Goal: Transaction & Acquisition: Obtain resource

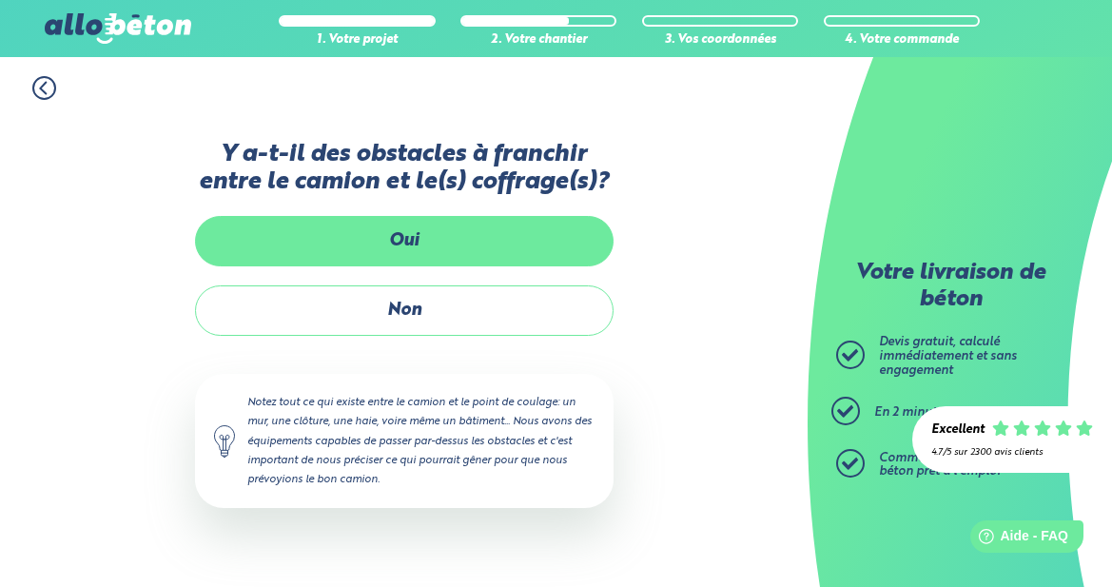
click at [406, 252] on label "Oui" at bounding box center [404, 241] width 418 height 50
click at [0, 0] on input "Oui" at bounding box center [0, 0] width 0 height 0
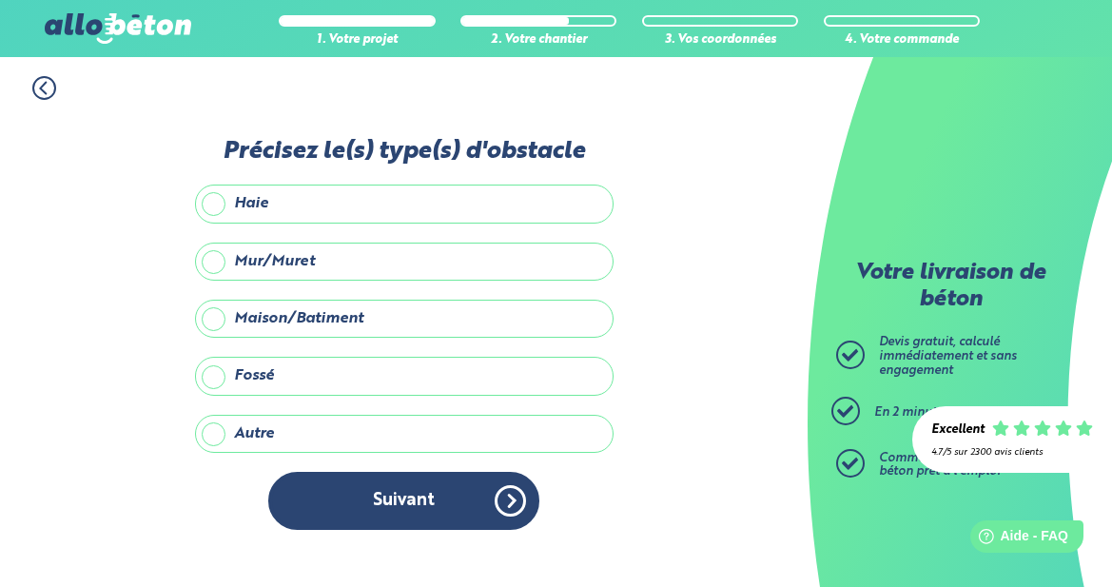
click at [213, 263] on label "Mur/Muret" at bounding box center [404, 262] width 418 height 38
click at [0, 0] on input "Mur/Muret" at bounding box center [0, 0] width 0 height 0
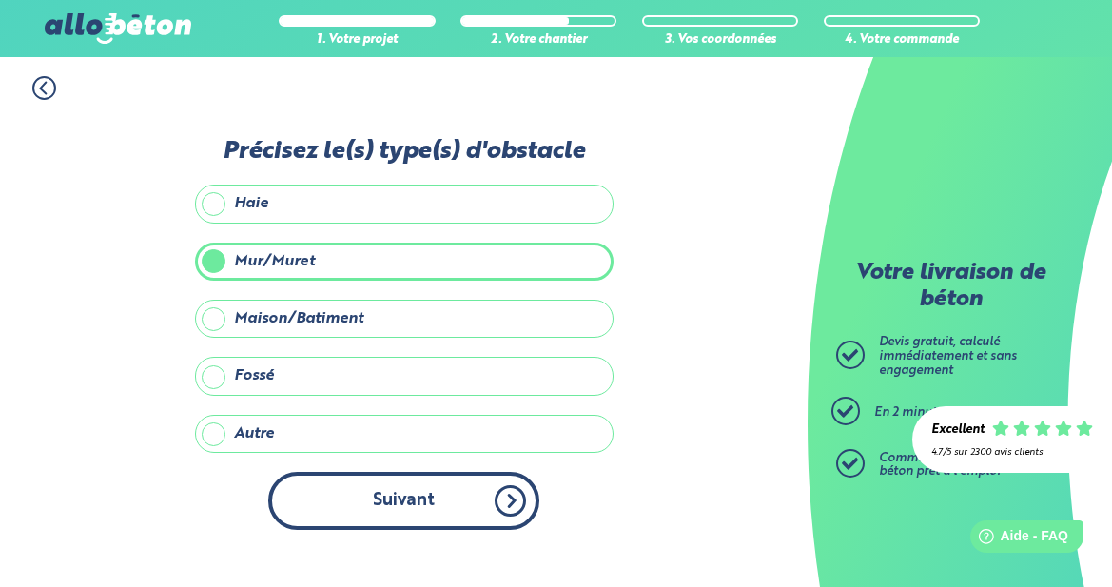
click at [425, 500] on button "Suivant" at bounding box center [403, 501] width 271 height 58
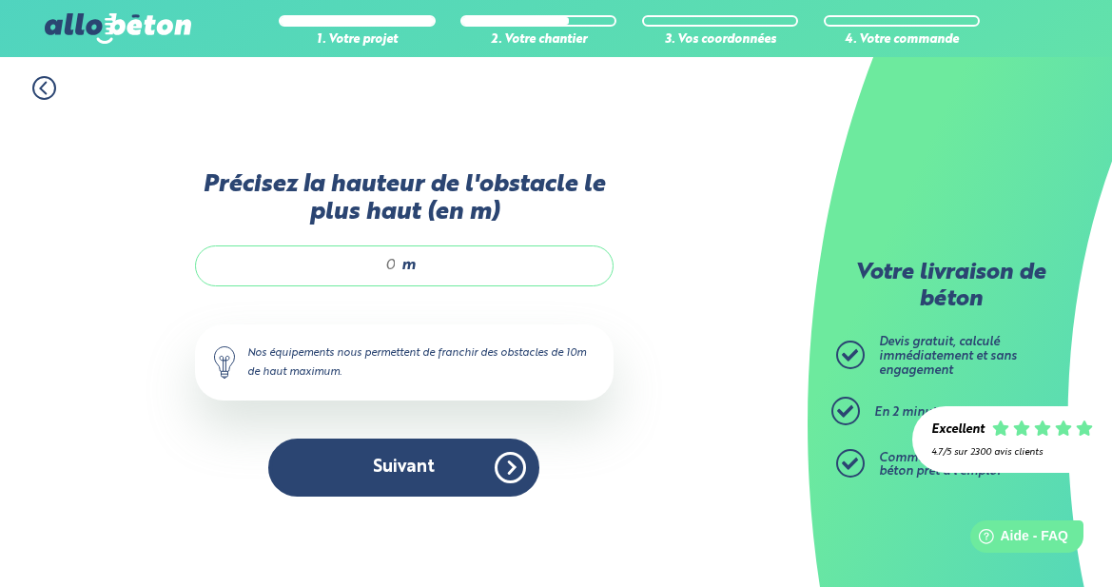
click at [399, 269] on div "m" at bounding box center [404, 265] width 418 height 40
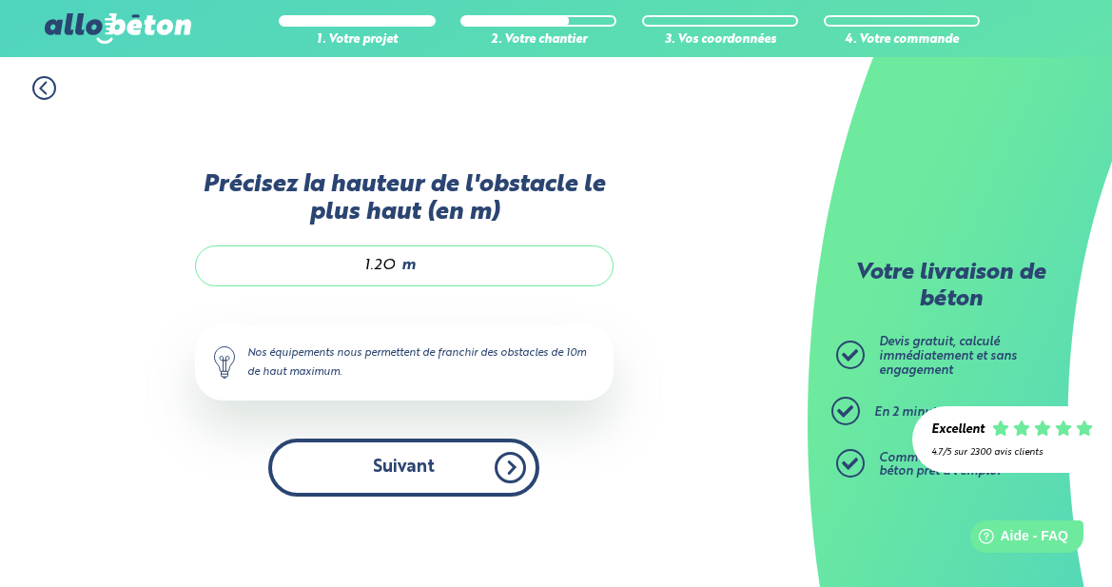
click at [391, 463] on div "Précisez la hauteur de l'obstacle le plus haut (en m) 1.2O m Nos équipements no…" at bounding box center [404, 343] width 418 height 345
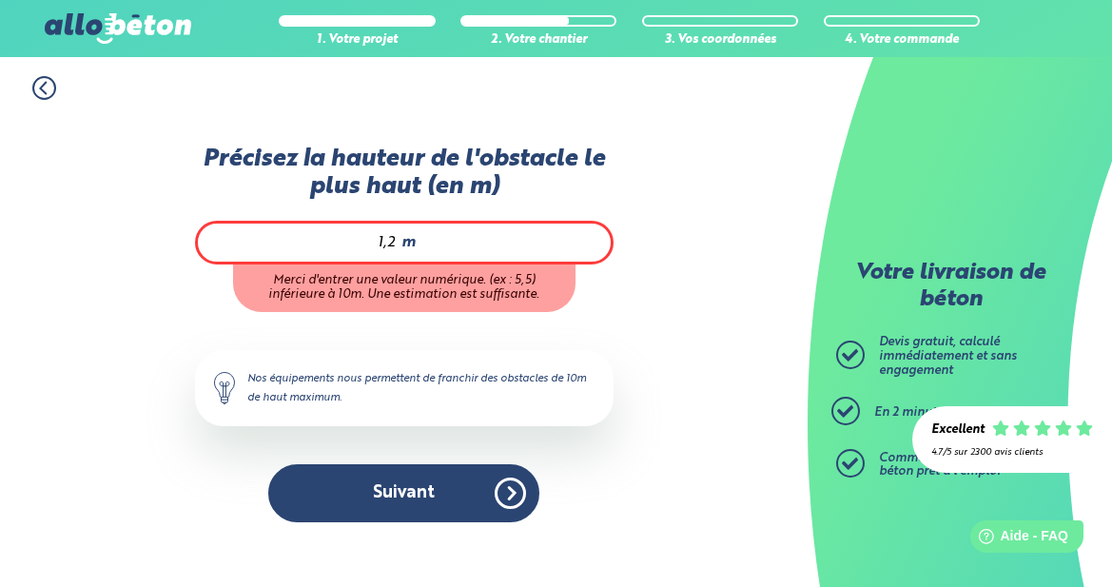
type input "1,2"
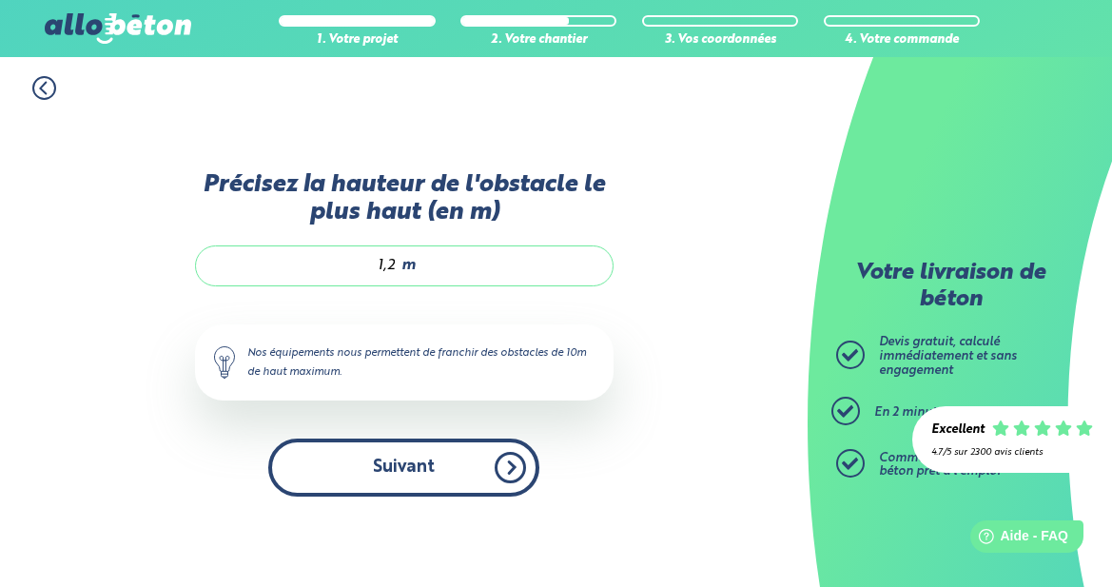
click at [421, 459] on button "Suivant" at bounding box center [403, 467] width 271 height 58
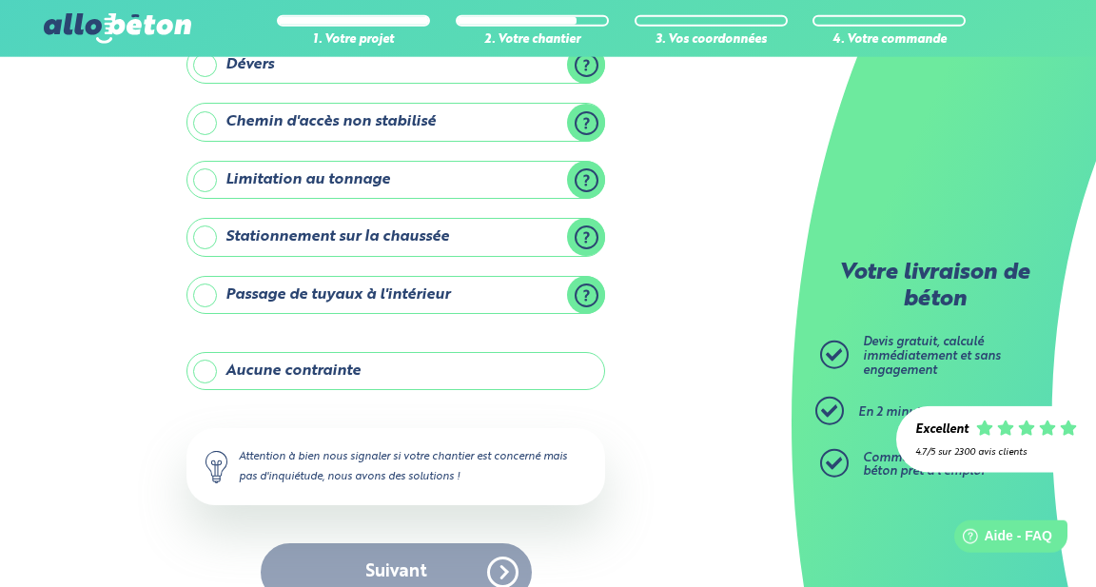
scroll to position [291, 0]
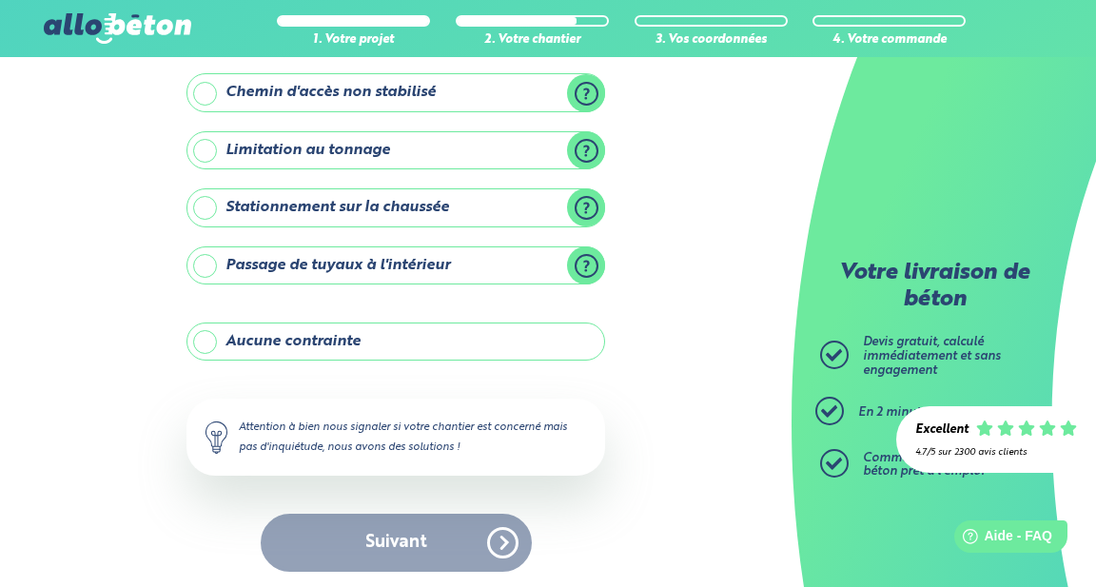
click at [206, 344] on label "Aucune contrainte" at bounding box center [395, 341] width 418 height 38
click at [0, 0] on input "Aucune contrainte" at bounding box center [0, 0] width 0 height 0
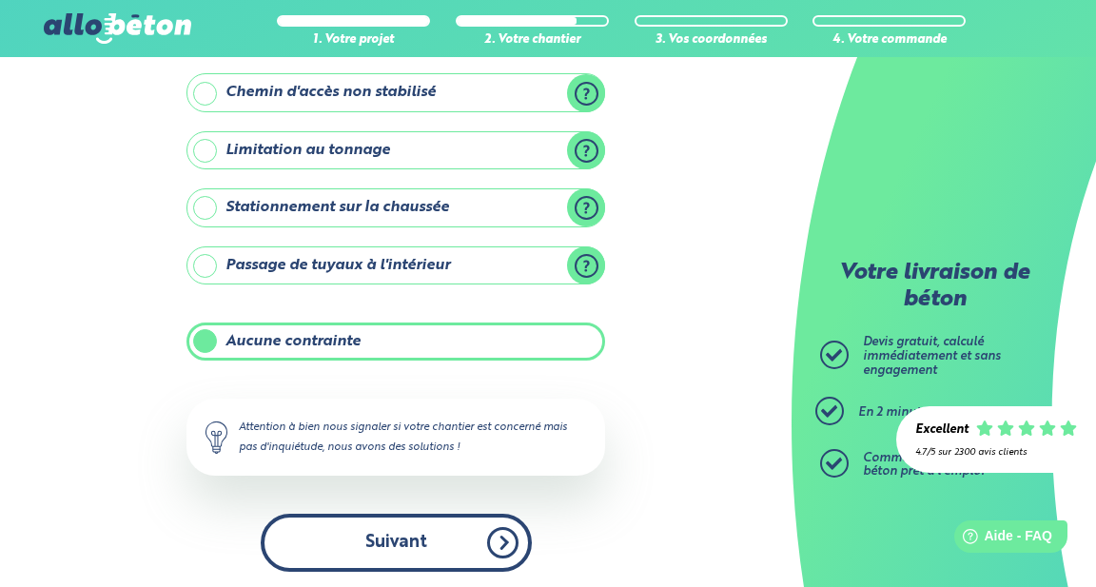
click at [407, 552] on button "Suivant" at bounding box center [396, 543] width 271 height 58
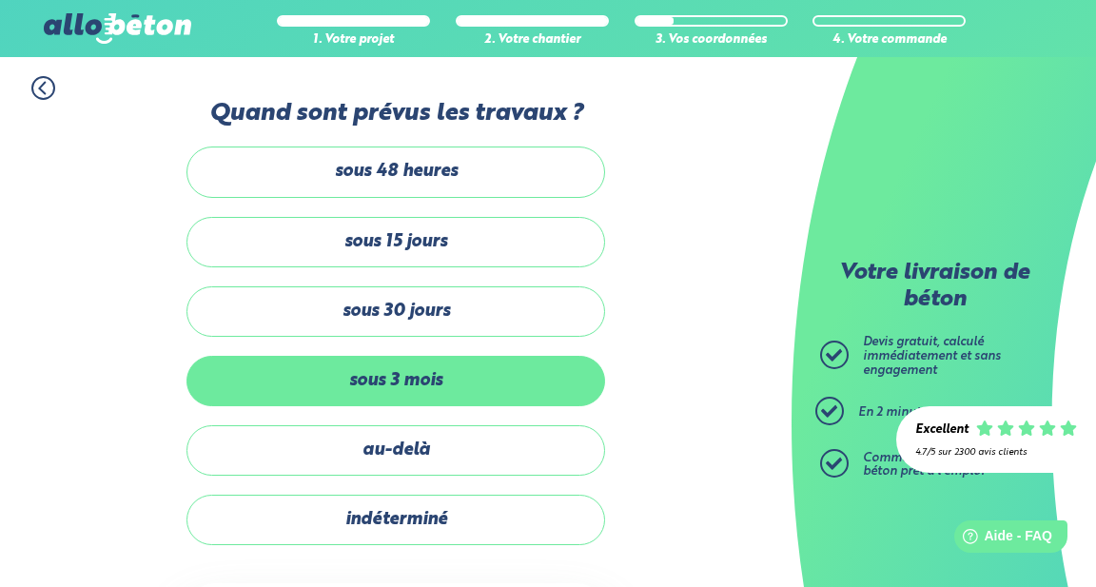
click at [354, 393] on label "sous 3 mois" at bounding box center [395, 381] width 418 height 50
click at [0, 0] on input "sous 3 mois" at bounding box center [0, 0] width 0 height 0
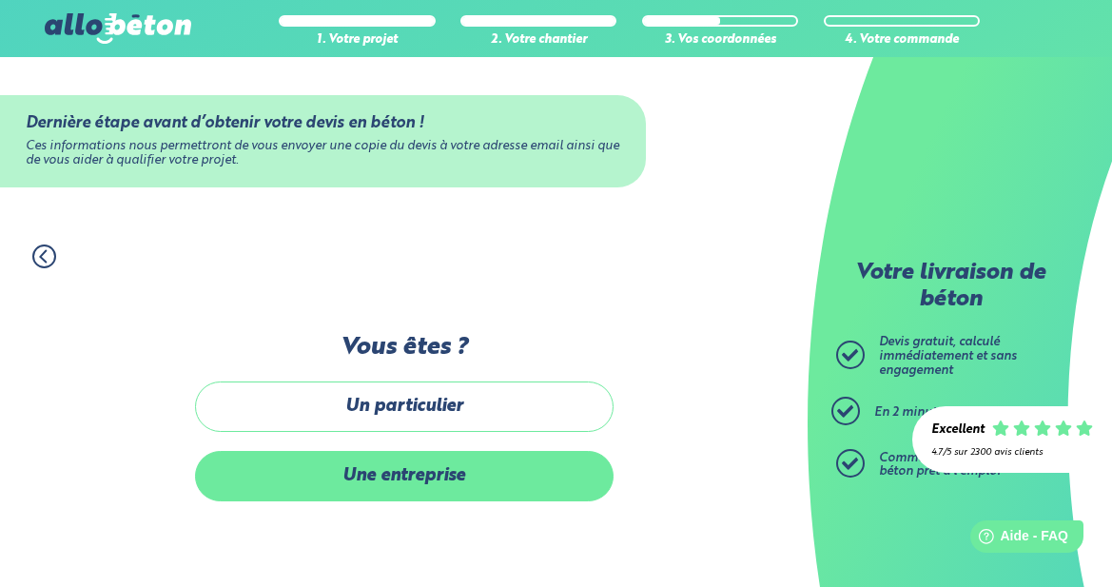
click at [379, 485] on label "Une entreprise" at bounding box center [404, 476] width 418 height 50
click at [0, 0] on input "Une entreprise" at bounding box center [0, 0] width 0 height 0
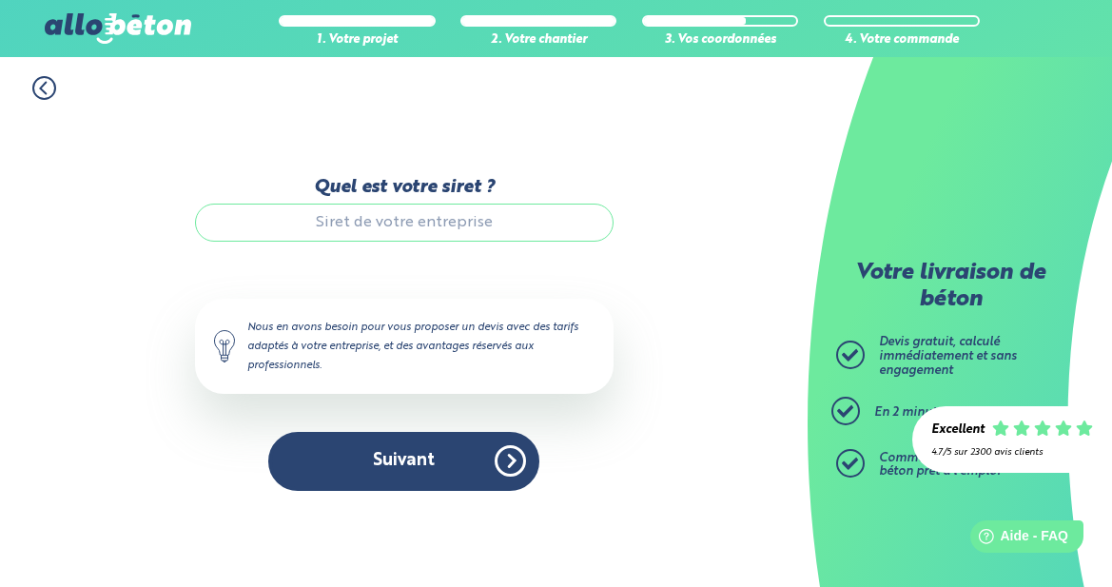
click at [293, 222] on input "Quel est votre siret ?" at bounding box center [404, 223] width 418 height 38
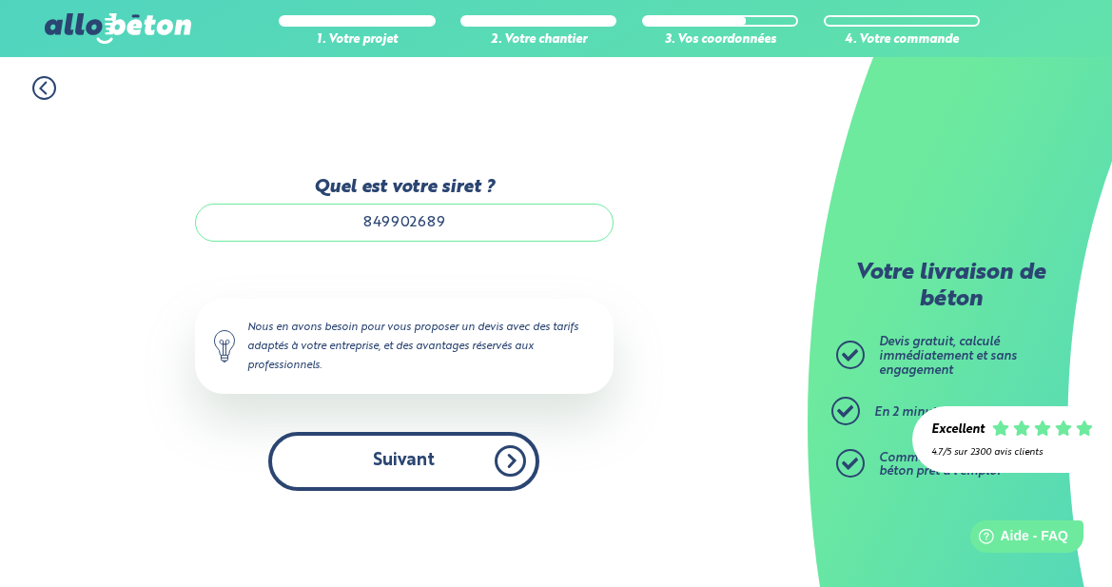
click at [432, 469] on button "Suivant" at bounding box center [403, 461] width 271 height 58
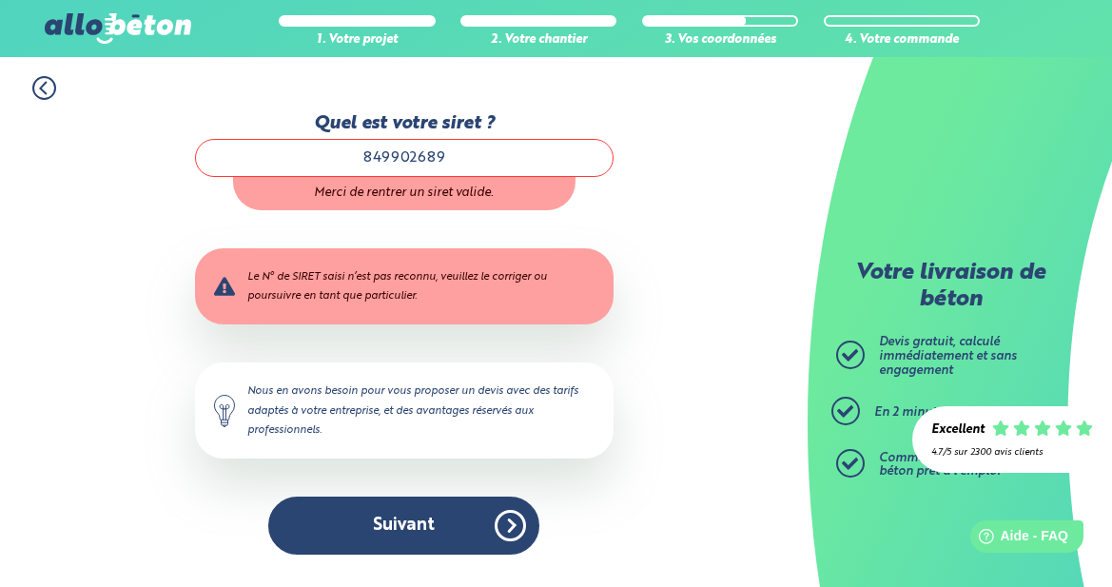
click at [456, 152] on input "849902689" at bounding box center [404, 158] width 418 height 38
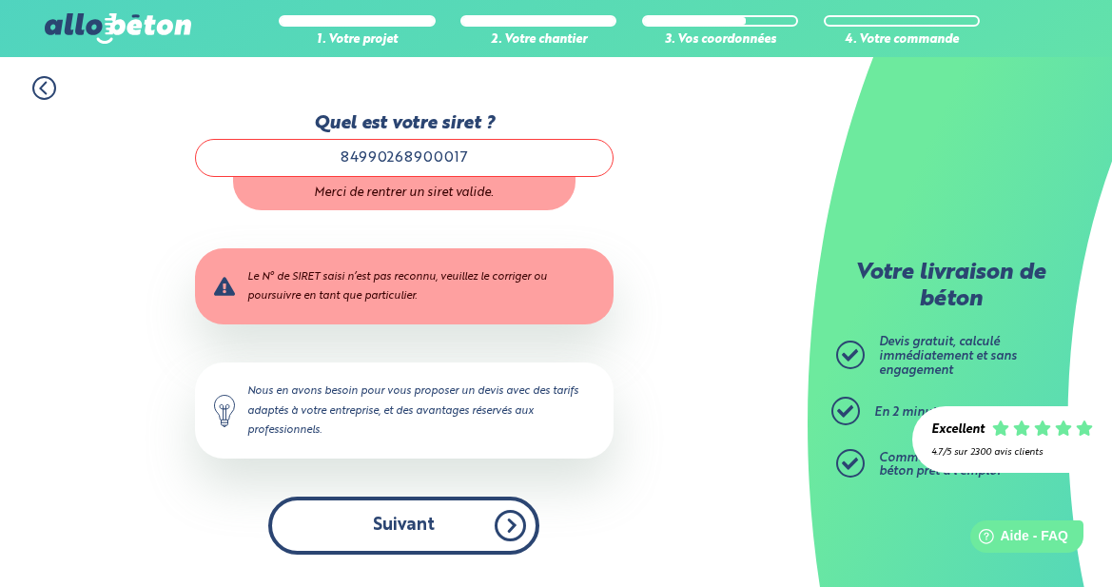
type input "84990268900017"
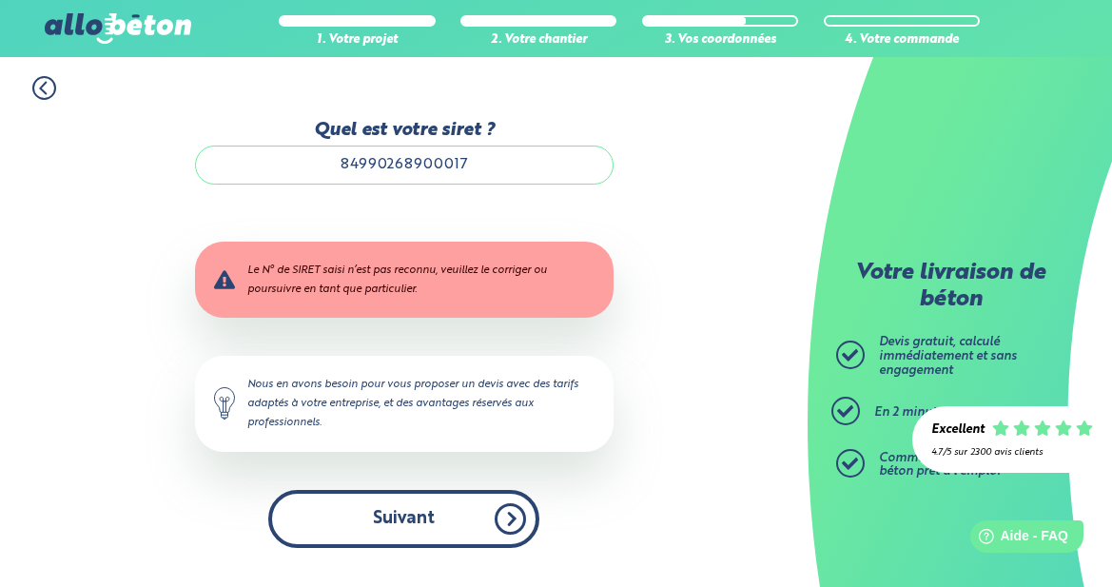
click at [416, 532] on button "Suivant" at bounding box center [403, 519] width 271 height 58
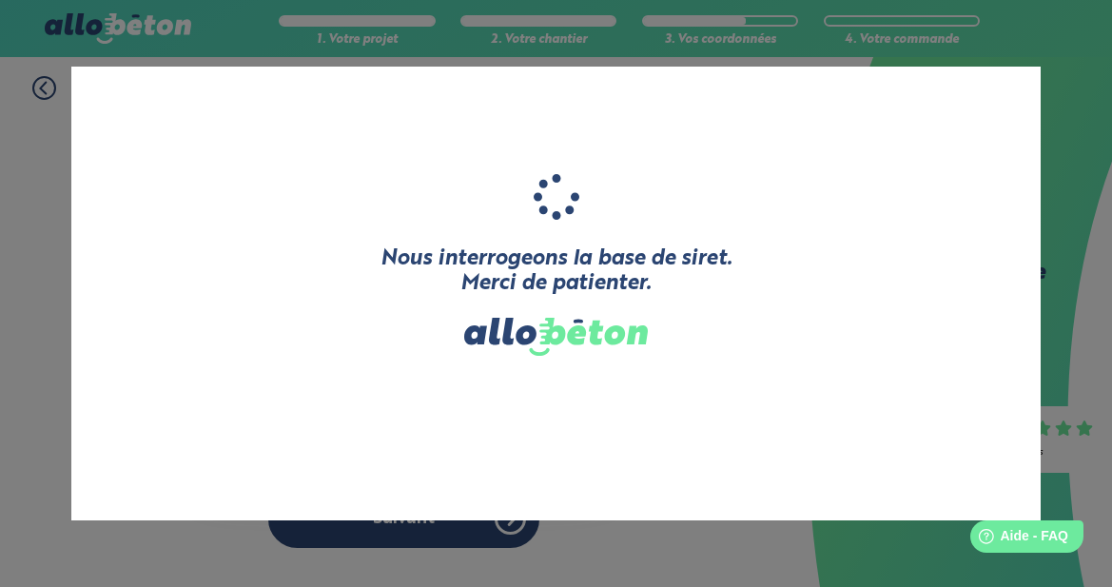
type input "OMG"
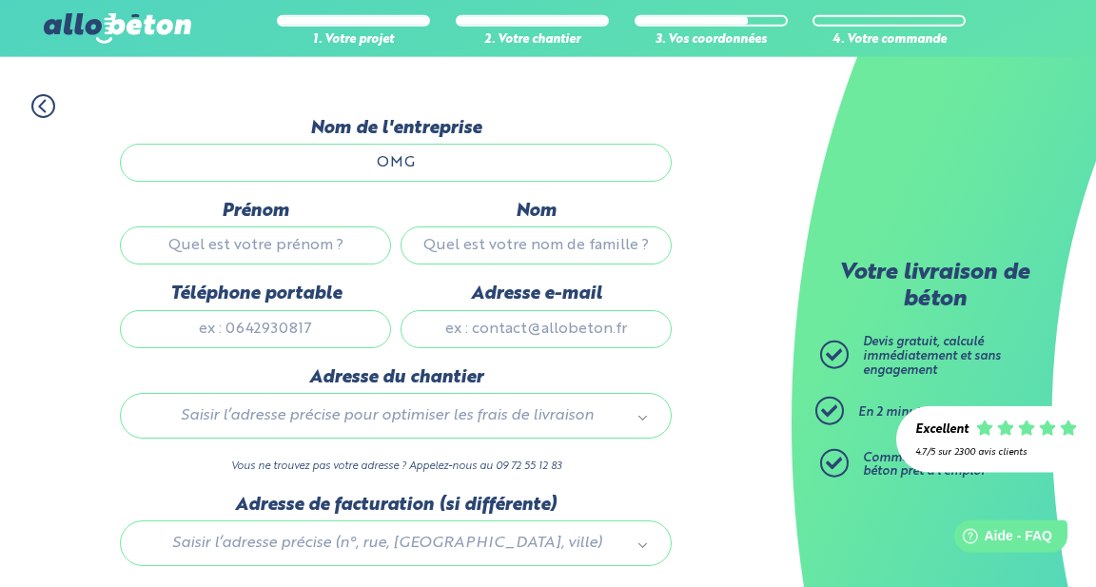
scroll to position [194, 0]
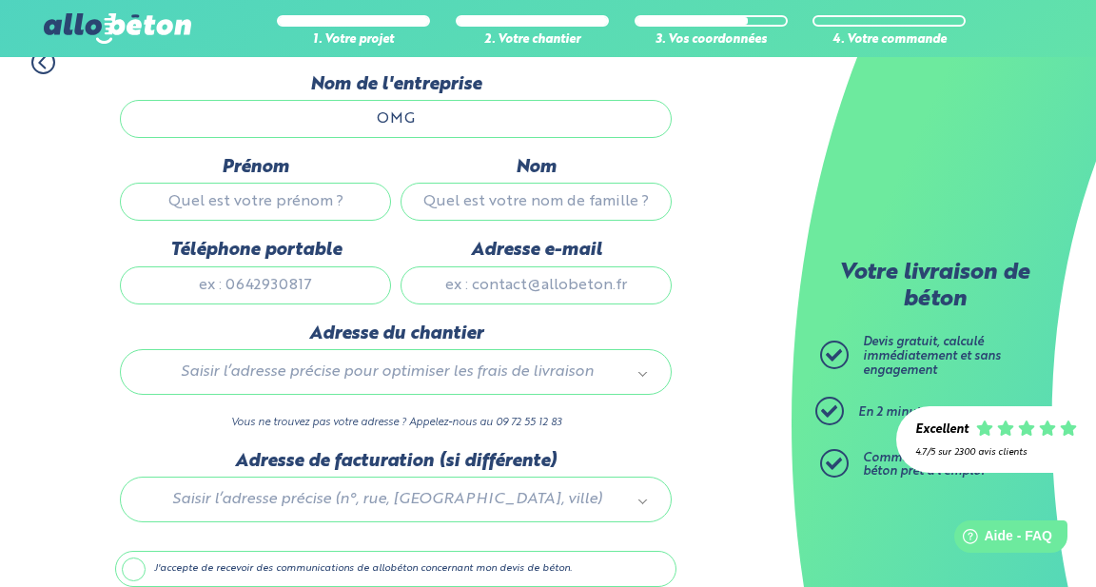
click at [219, 385] on body "09 72 55 12 83 Conseils et Appel Gratuits nos produits le béton prêt à l'emploi…" at bounding box center [548, 239] width 1096 height 867
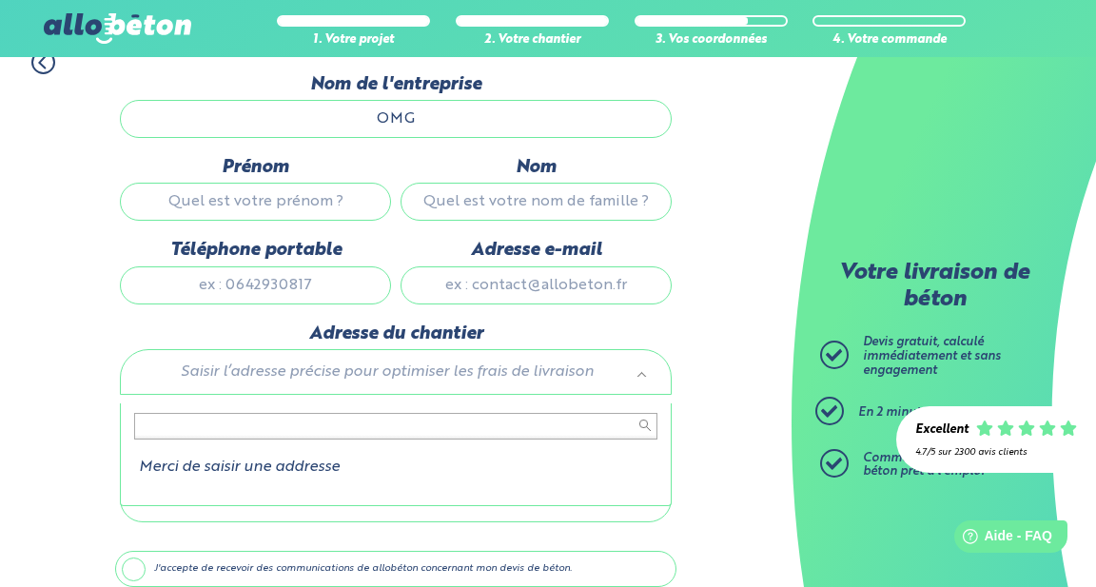
click at [184, 205] on body "09 72 55 12 83 Conseils et Appel Gratuits nos produits le béton prêt à l'emploi…" at bounding box center [548, 239] width 1096 height 867
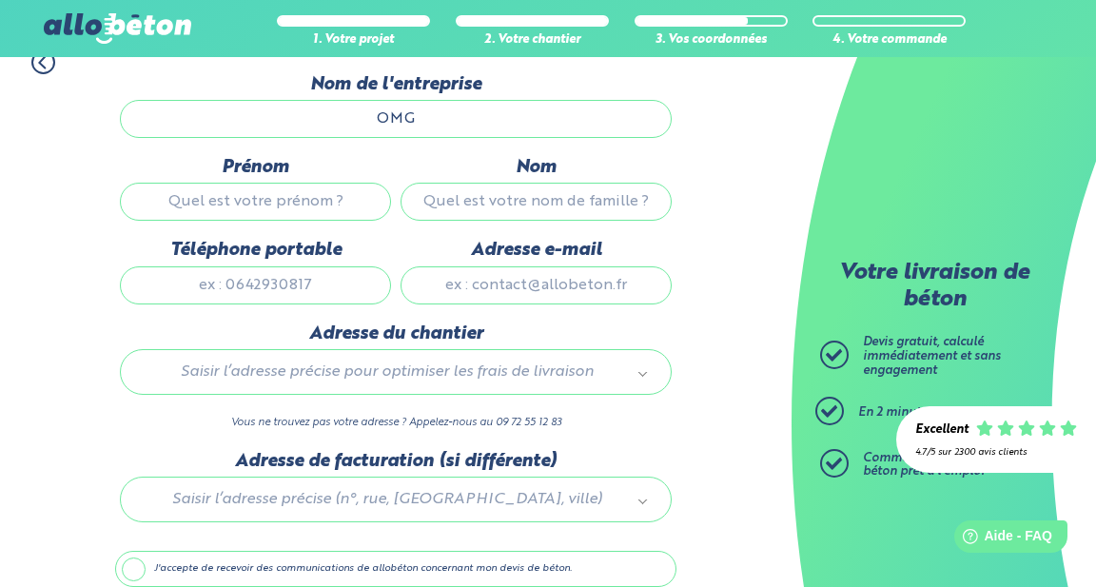
click at [185, 206] on input "Prénom" at bounding box center [255, 202] width 271 height 38
type input "[PERSON_NAME]"
click at [455, 215] on input "Nom" at bounding box center [535, 202] width 271 height 38
type input "MAYEUX"
click at [207, 293] on input "Téléphone portable" at bounding box center [255, 285] width 271 height 38
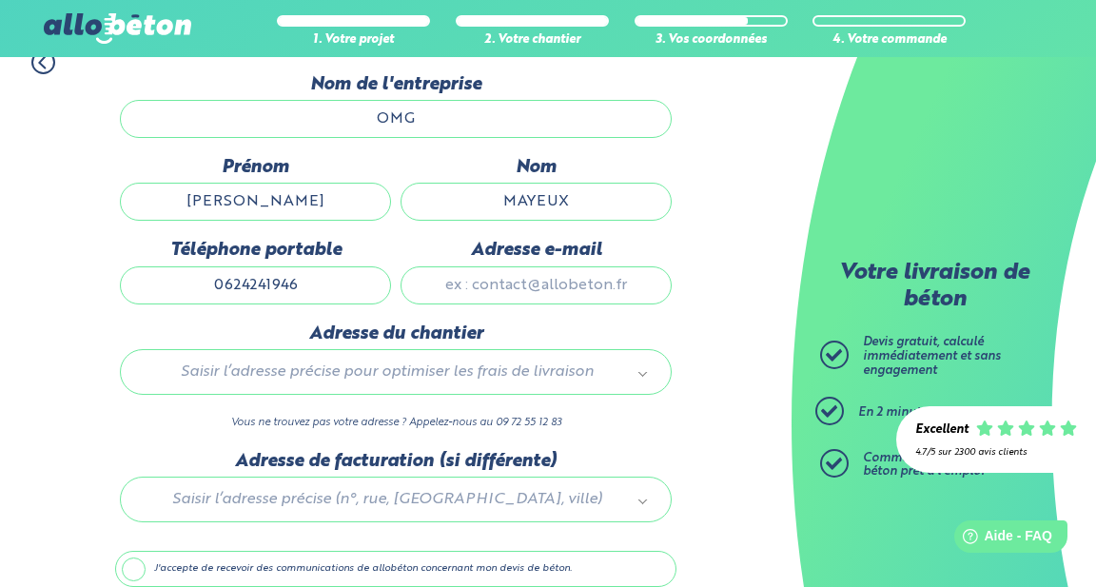
type input "0624241946"
click at [539, 303] on input "Adresse e-mail" at bounding box center [535, 285] width 271 height 38
type input "[PERSON_NAME][EMAIL_ADDRESS][DOMAIN_NAME]"
click at [294, 382] on body "09 72 55 12 83 Conseils et Appel Gratuits nos produits le béton prêt à l'emploi…" at bounding box center [548, 239] width 1096 height 867
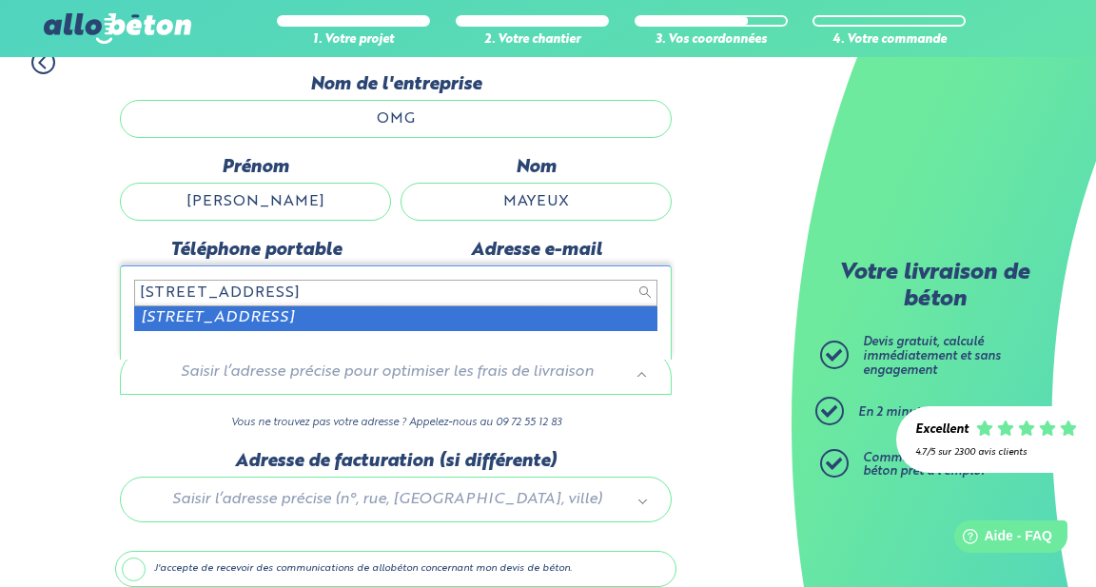
type input "[STREET_ADDRESS]"
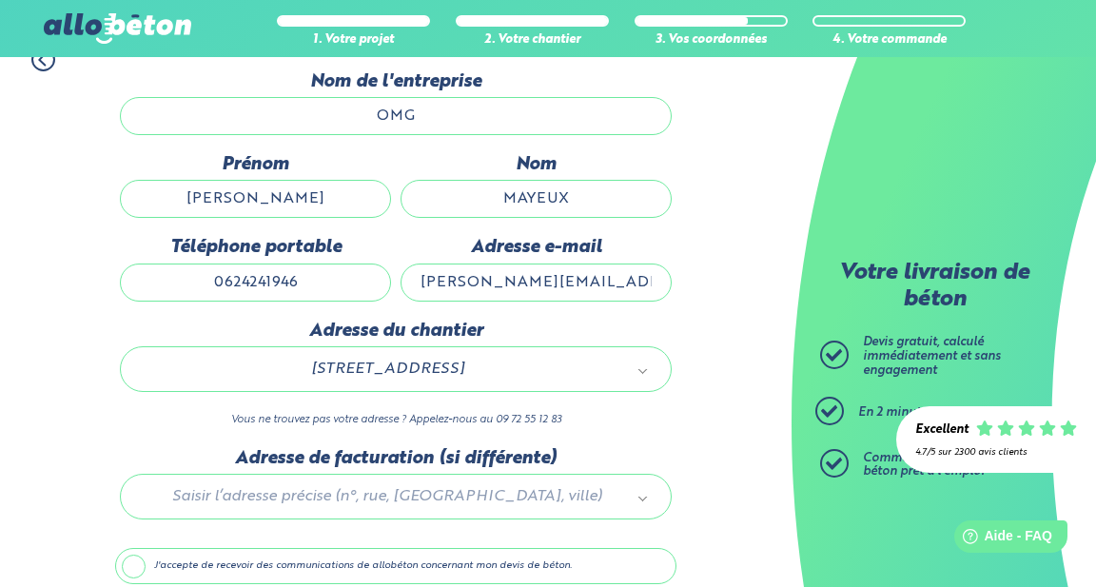
scroll to position [294, 0]
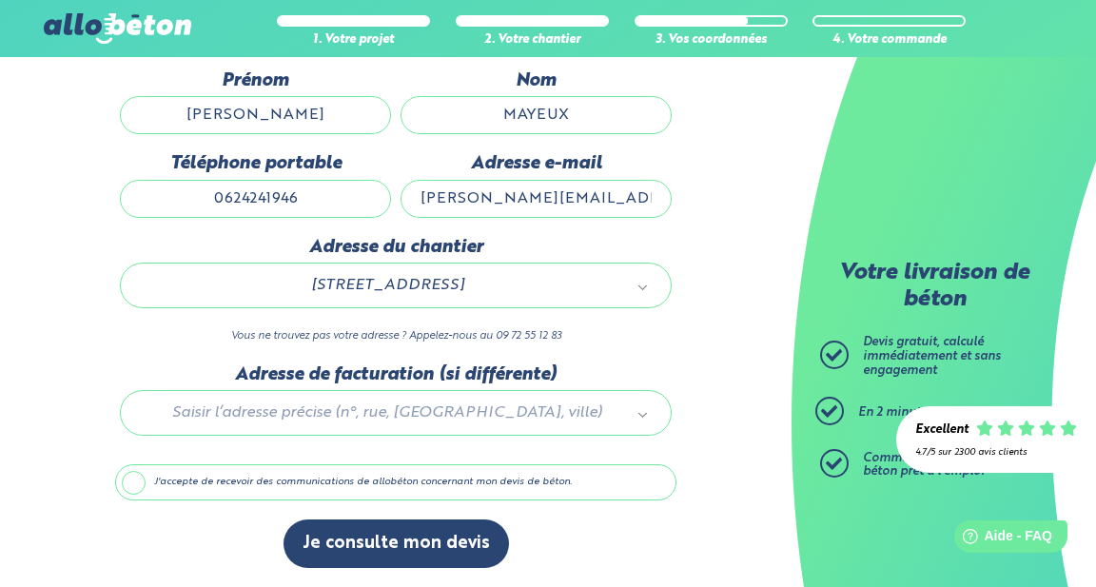
click at [289, 410] on div at bounding box center [395, 409] width 561 height 90
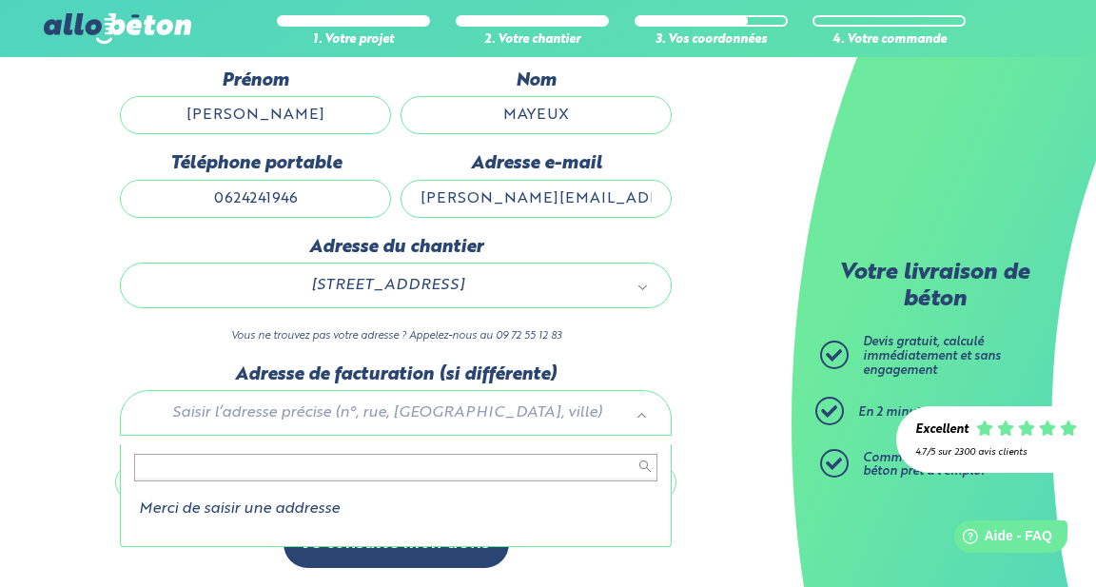
click at [645, 291] on body "09 72 55 12 83 Conseils et Appel Gratuits nos produits le béton prêt à l'emploi…" at bounding box center [548, 152] width 1096 height 867
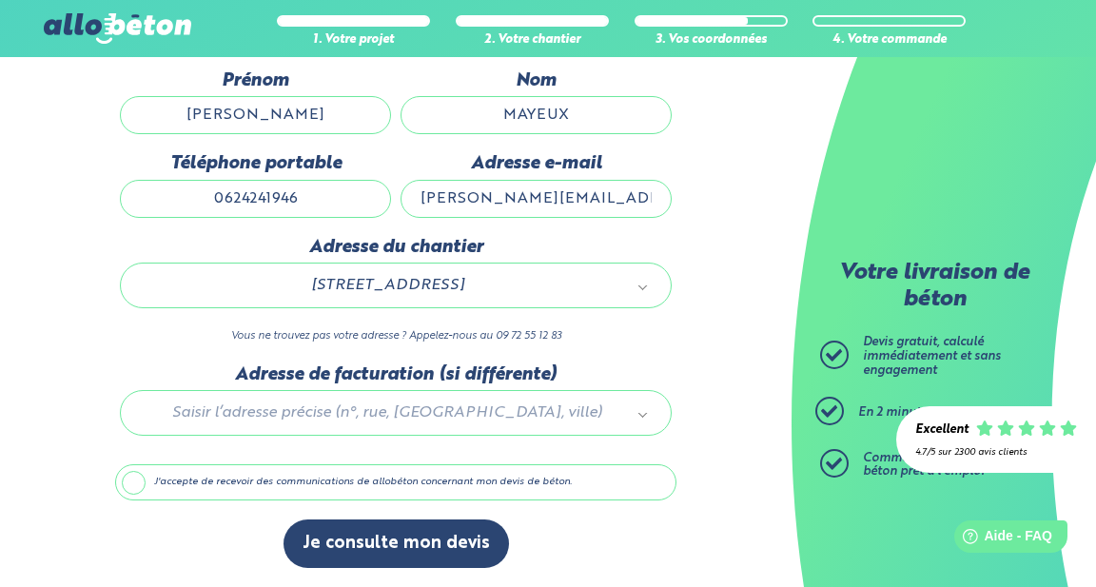
click at [244, 286] on body "09 72 55 12 83 Conseils et Appel Gratuits nos produits le béton prêt à l'emploi…" at bounding box center [548, 152] width 1096 height 867
click at [725, 246] on body "09 72 55 12 83 Conseils et Appel Gratuits nos produits le béton prêt à l'emploi…" at bounding box center [548, 152] width 1096 height 867
click at [204, 414] on body "09 72 55 12 83 Conseils et Appel Gratuits nos produits le béton prêt à l'emploi…" at bounding box center [548, 152] width 1096 height 867
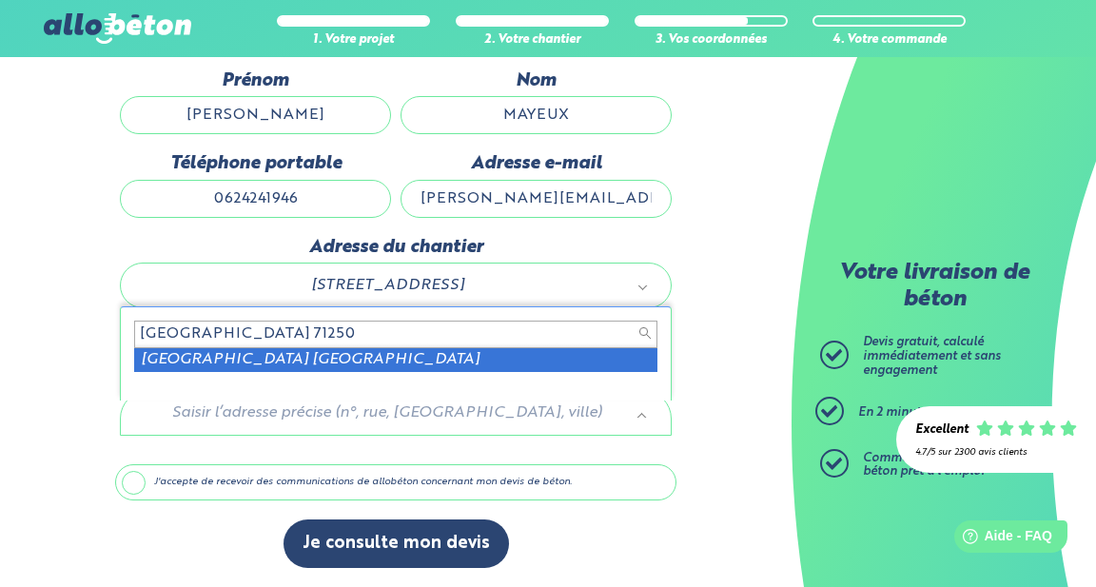
type input "[GEOGRAPHIC_DATA] 71250"
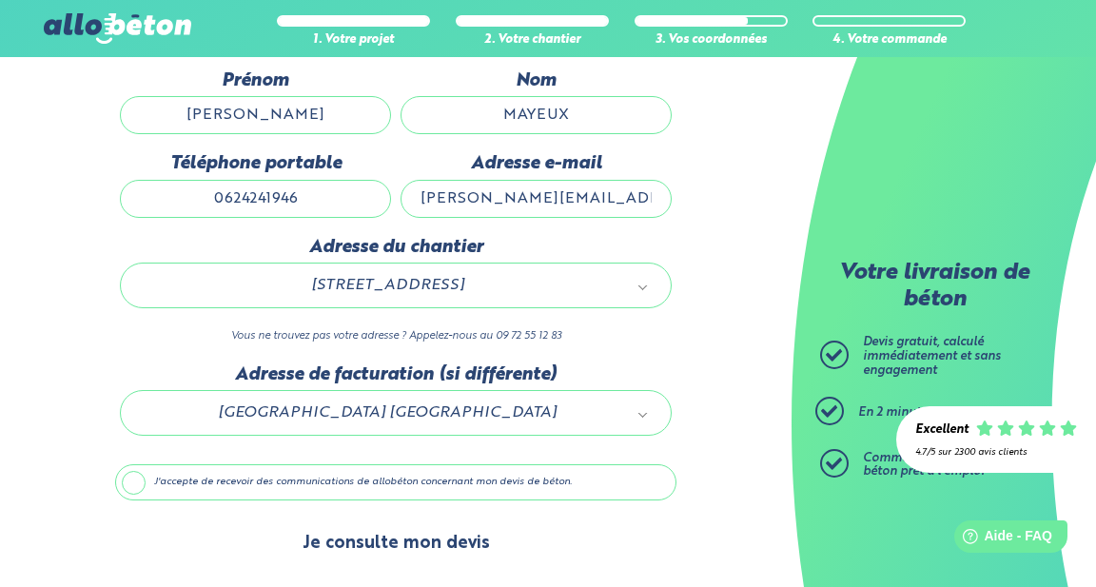
click at [397, 550] on button "Je consulte mon devis" at bounding box center [395, 543] width 225 height 49
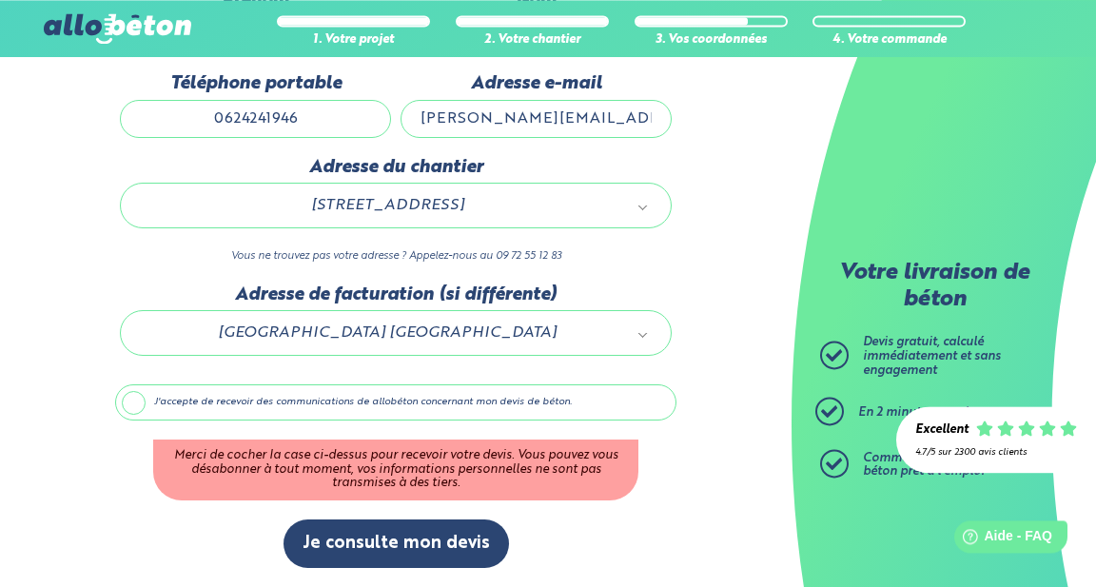
scroll to position [374, 0]
click at [134, 404] on label "J'accepte de recevoir des communications de allobéton concernant mon devis de b…" at bounding box center [395, 402] width 561 height 36
click at [0, 0] on input "J'accepte de recevoir des communications de allobéton concernant mon devis de b…" at bounding box center [0, 0] width 0 height 0
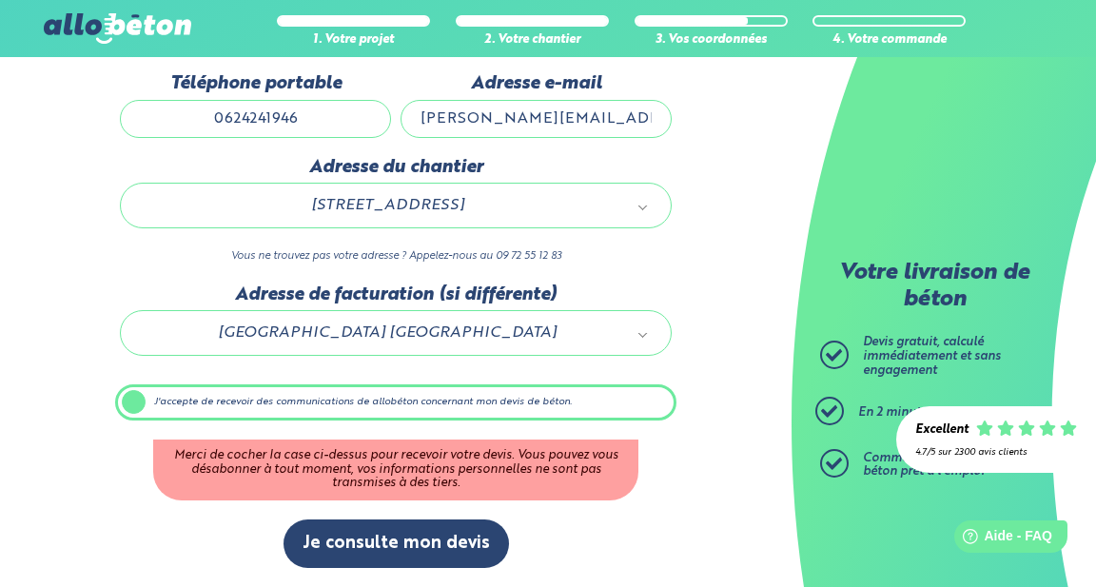
scroll to position [294, 0]
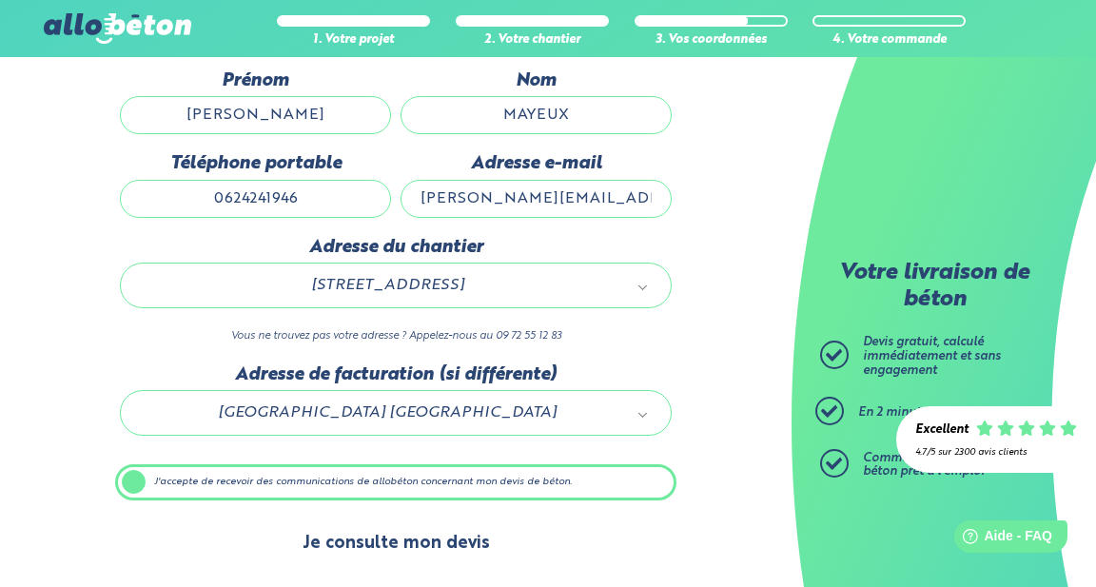
click at [439, 550] on button "Je consulte mon devis" at bounding box center [395, 543] width 225 height 49
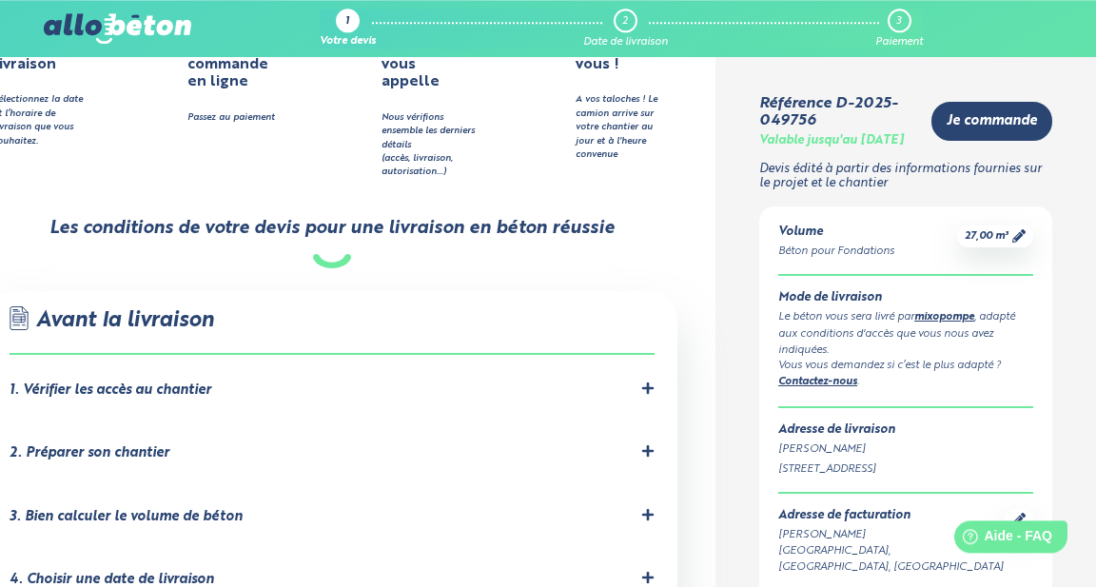
scroll to position [1164, 0]
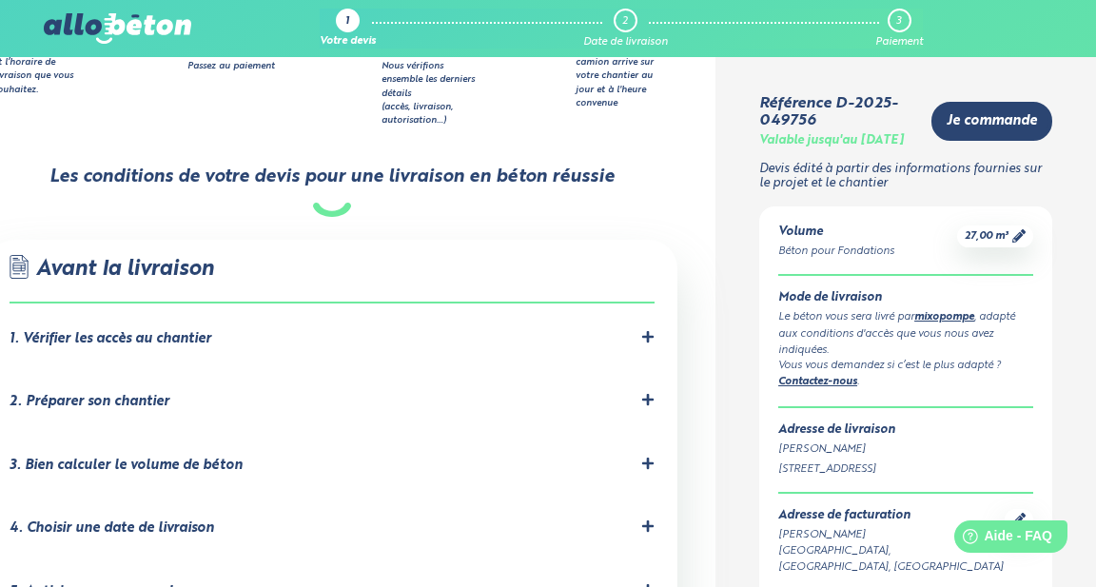
click at [647, 330] on icon at bounding box center [647, 335] width 11 height 11
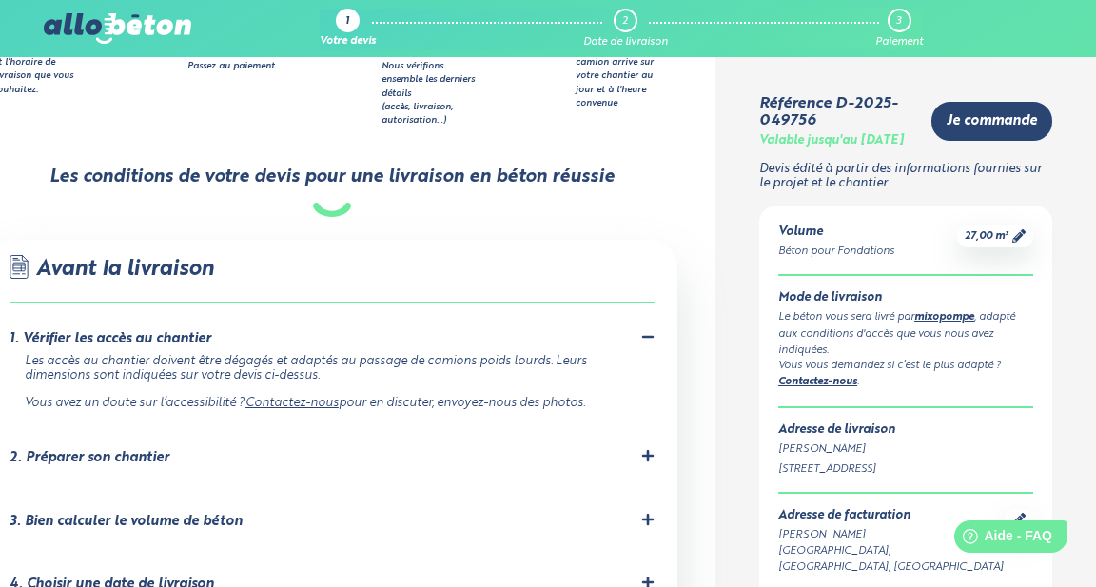
click at [645, 450] on icon at bounding box center [647, 455] width 11 height 11
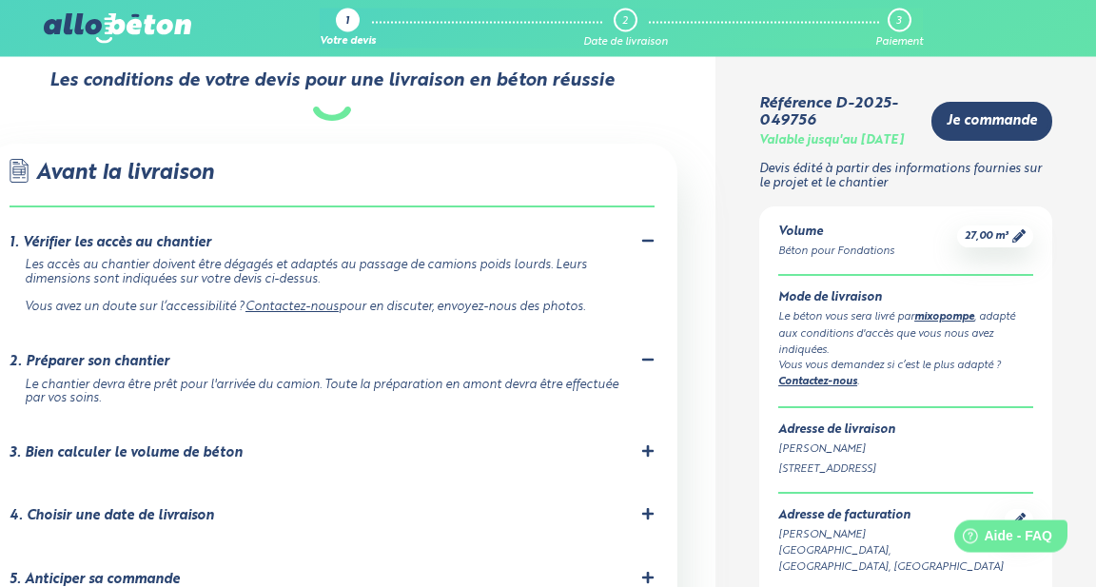
scroll to position [1261, 0]
click at [647, 444] on icon at bounding box center [647, 449] width 11 height 11
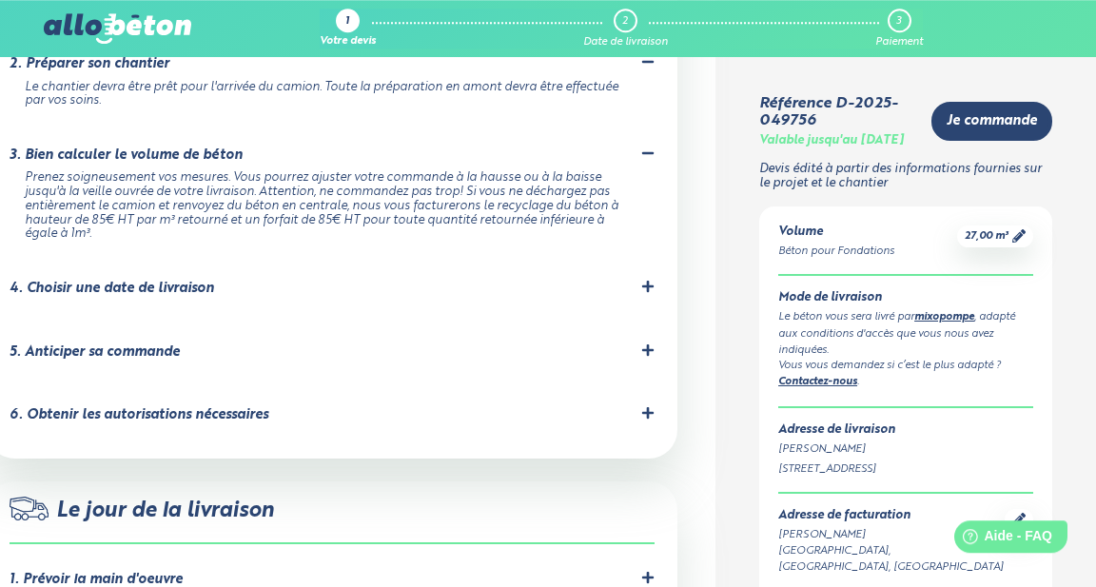
scroll to position [1552, 0]
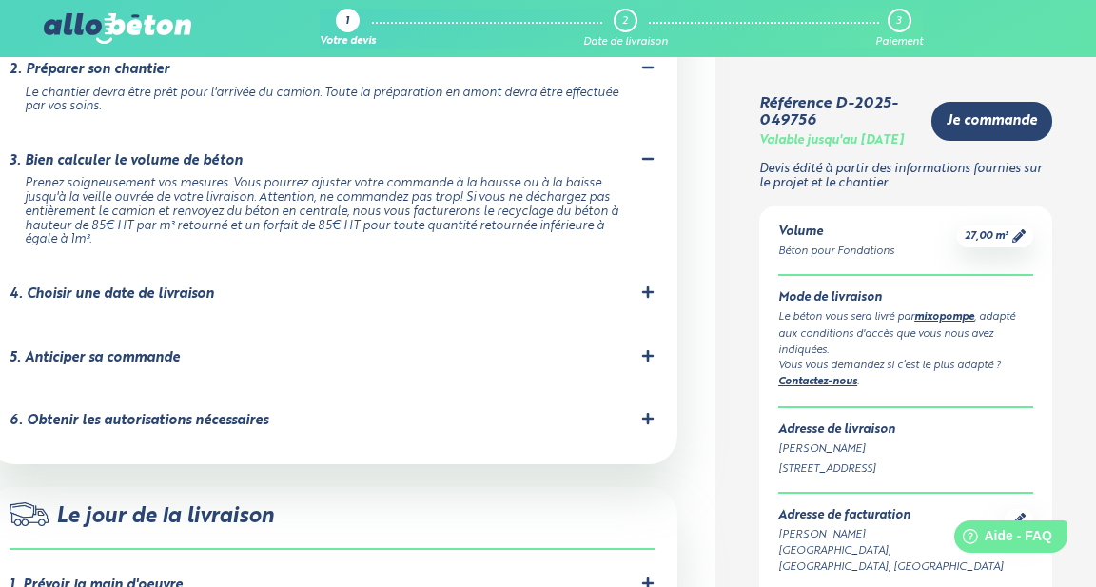
click at [648, 349] on icon at bounding box center [647, 354] width 11 height 11
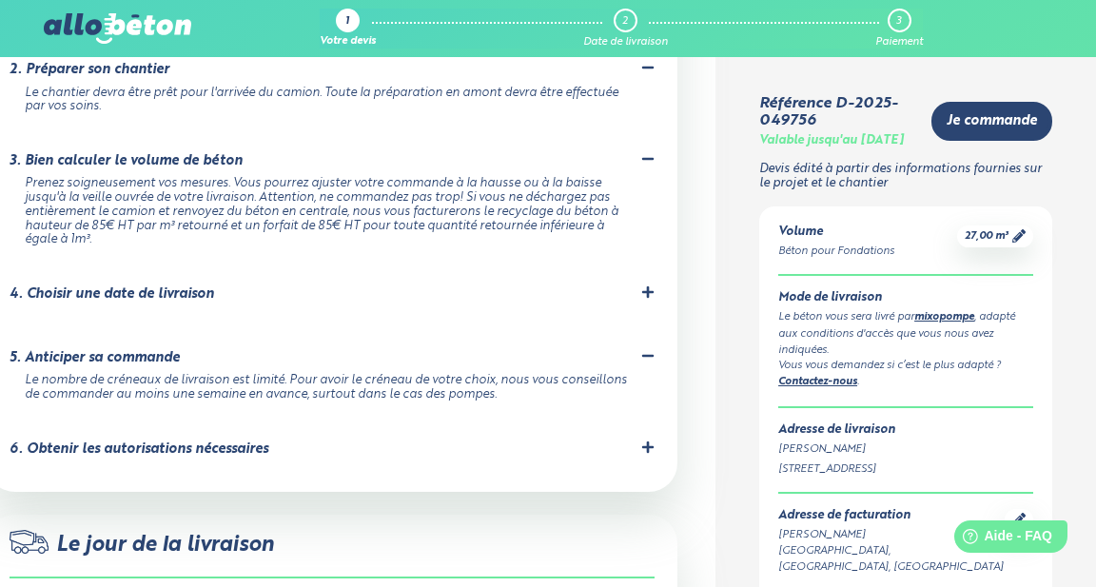
click at [653, 440] on icon at bounding box center [647, 446] width 13 height 13
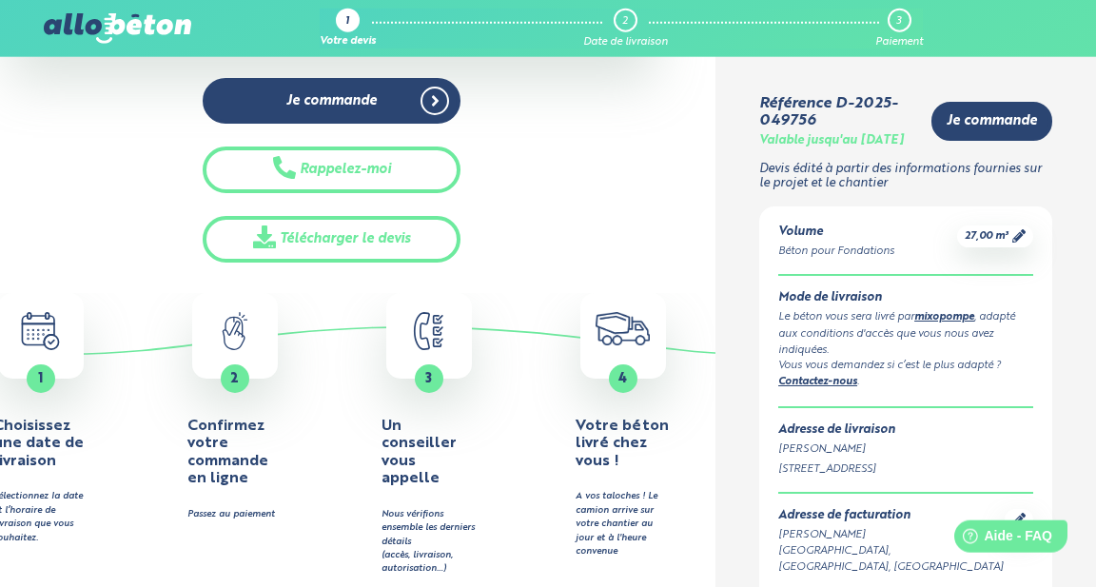
scroll to position [679, 0]
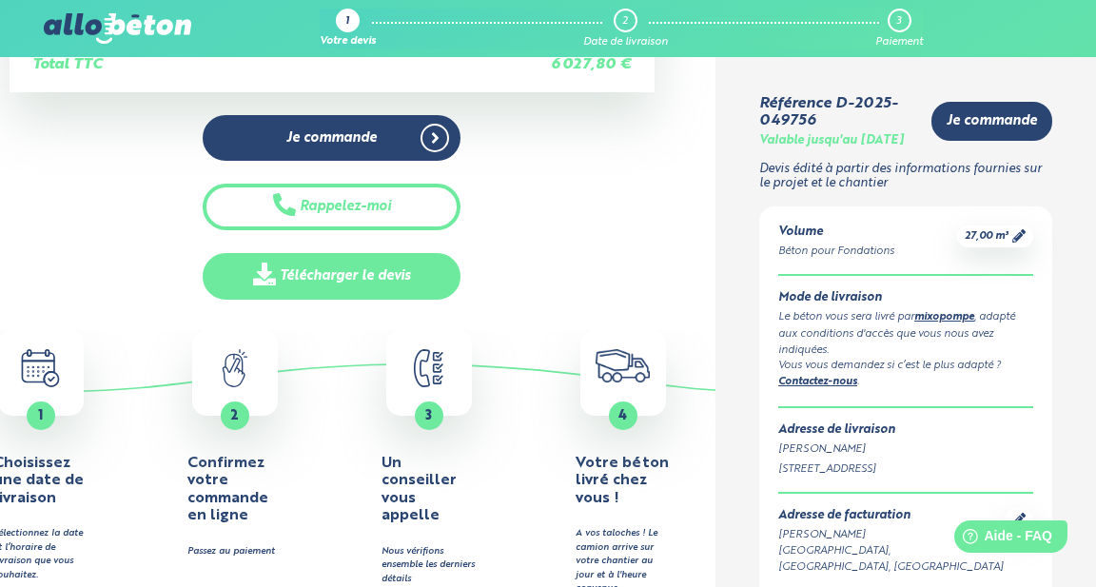
click at [324, 277] on link "Télécharger le devis" at bounding box center [332, 276] width 258 height 47
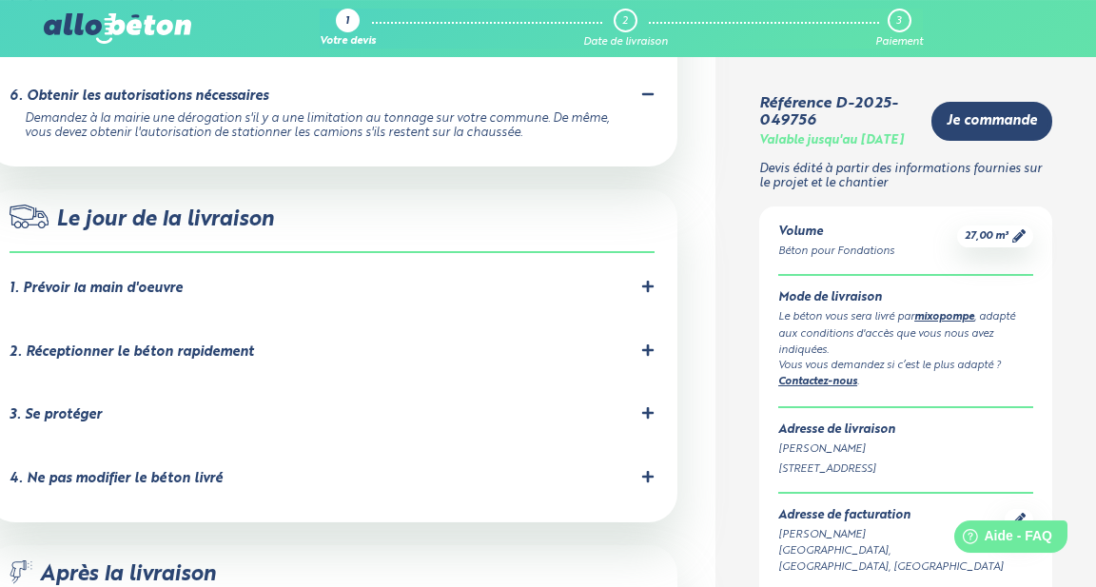
scroll to position [1940, 0]
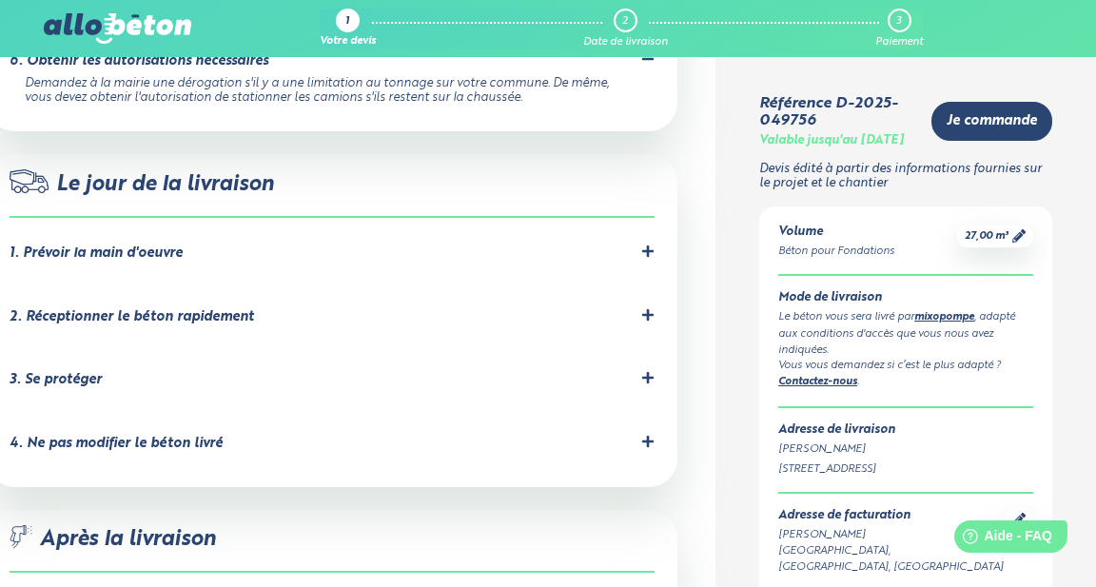
click at [649, 245] on icon at bounding box center [647, 250] width 11 height 11
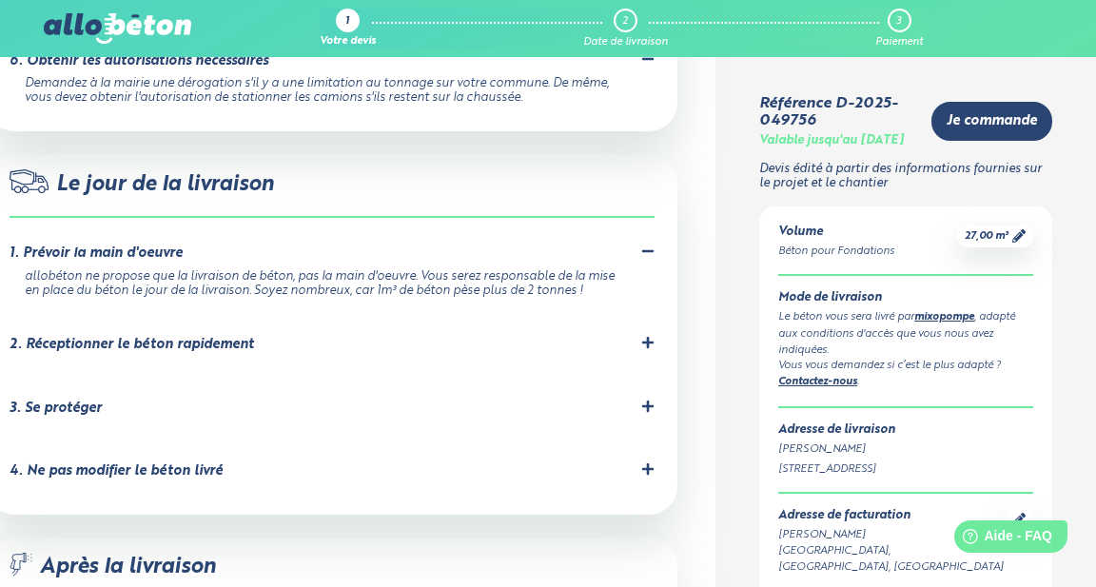
click at [645, 336] on icon at bounding box center [647, 342] width 13 height 13
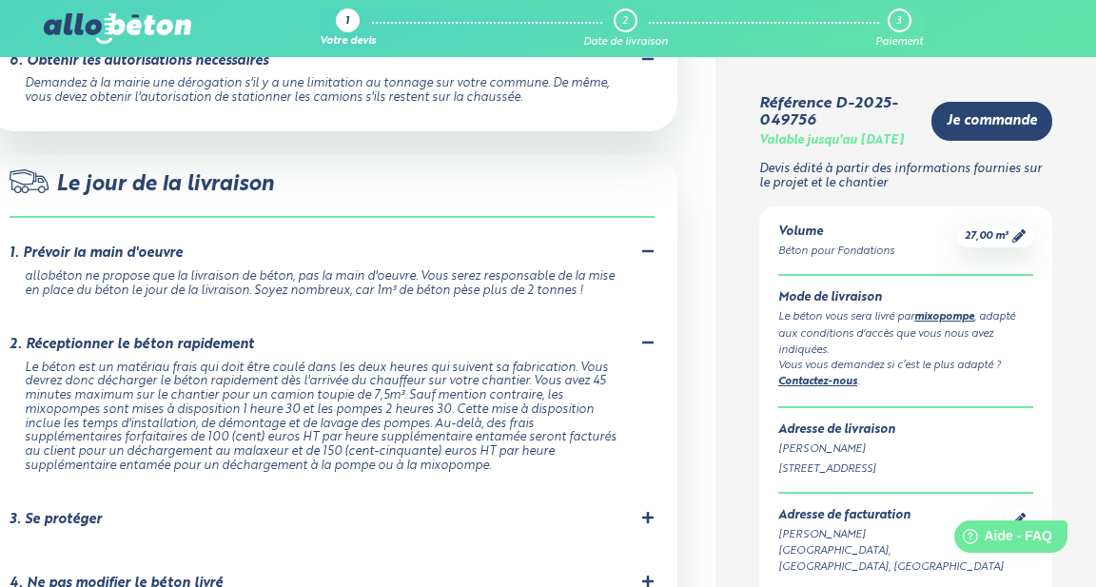
click at [648, 512] on icon at bounding box center [647, 517] width 11 height 11
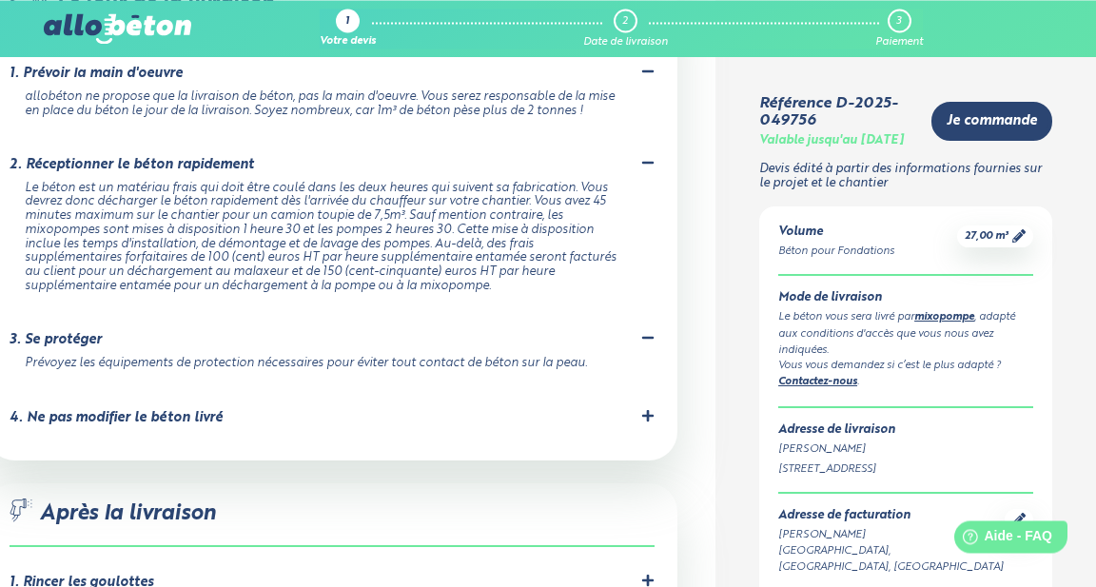
scroll to position [2134, 0]
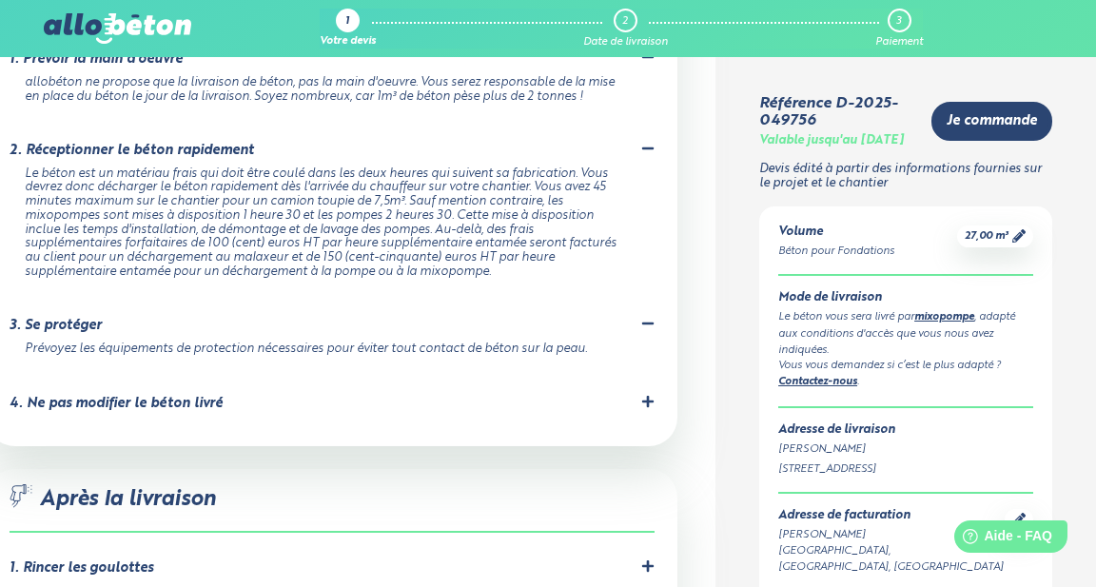
click at [643, 396] on icon at bounding box center [647, 401] width 11 height 11
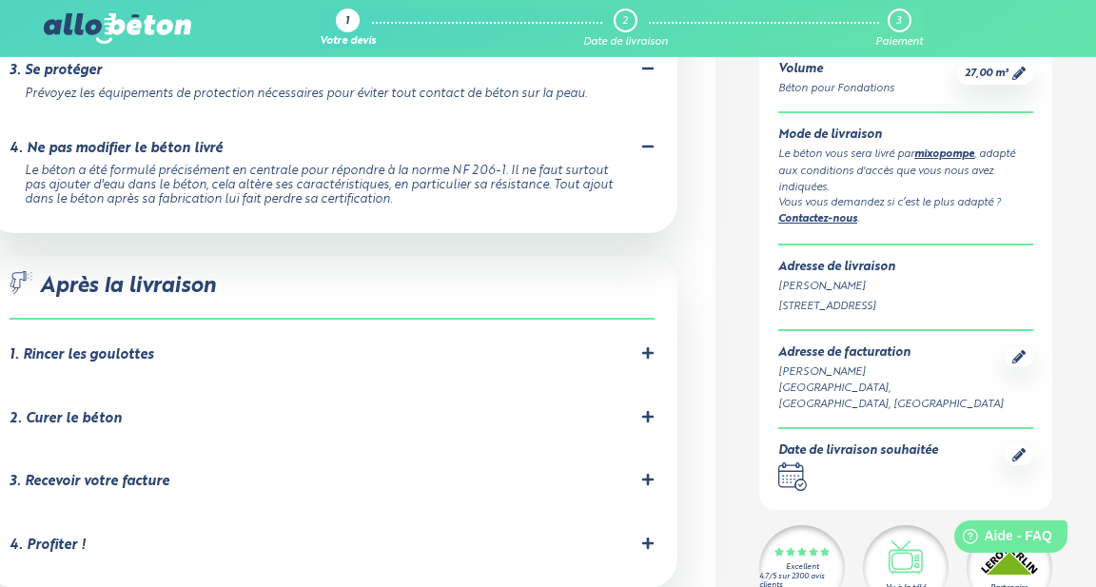
scroll to position [2425, 0]
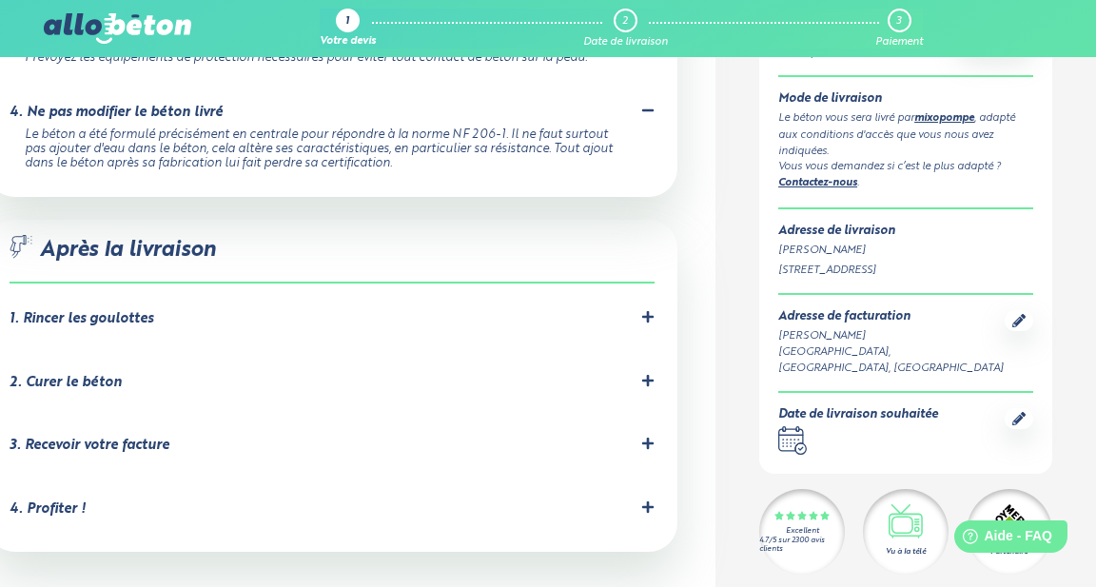
click at [639, 310] on div "1. Rincer les goulottes" at bounding box center [332, 319] width 645 height 18
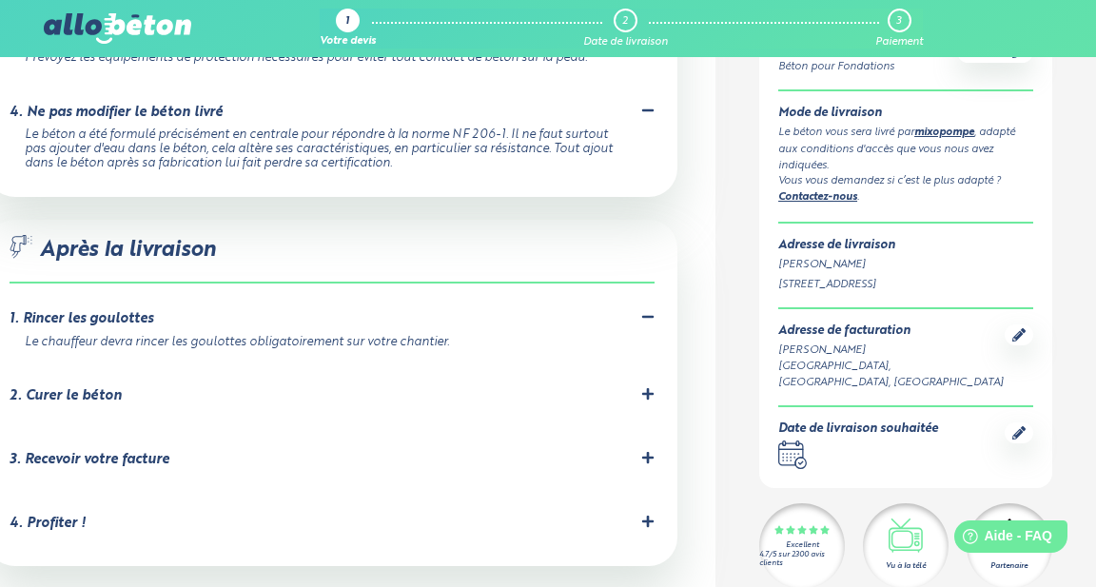
click at [642, 387] on icon at bounding box center [647, 393] width 13 height 13
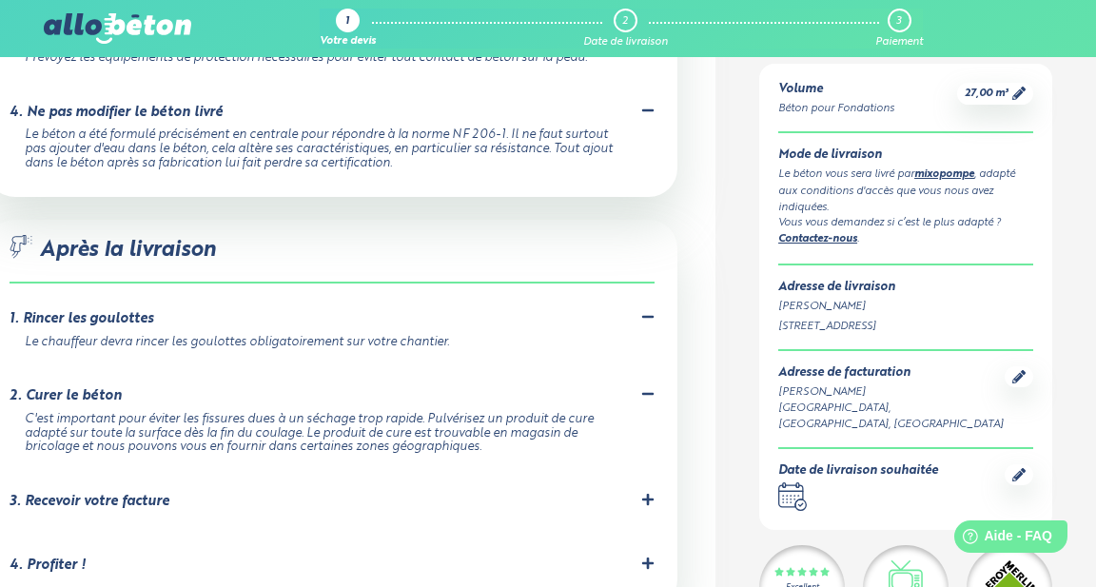
click at [653, 493] on icon at bounding box center [647, 499] width 13 height 13
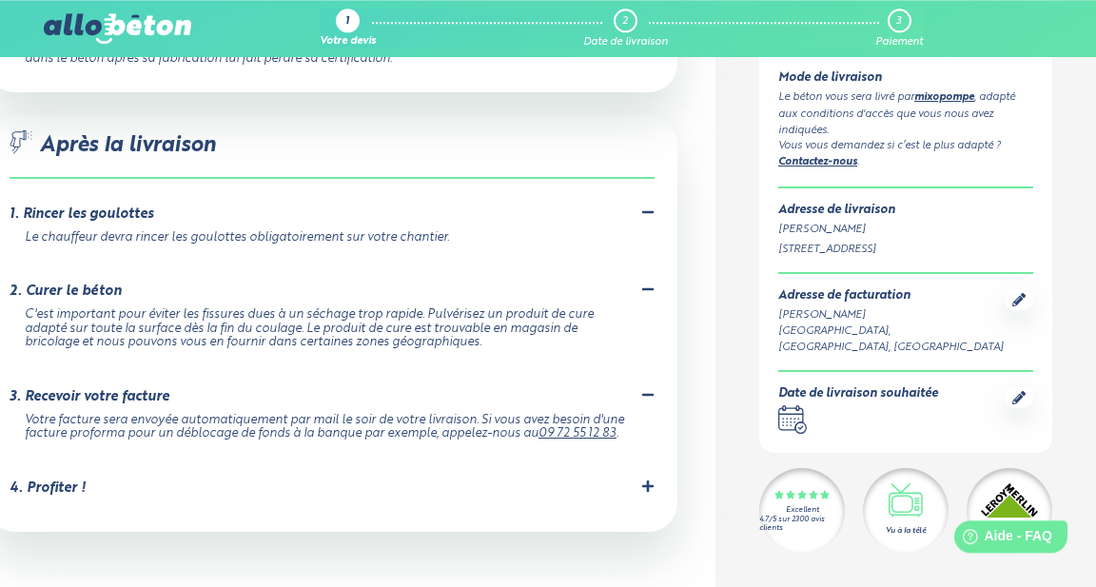
scroll to position [2619, 0]
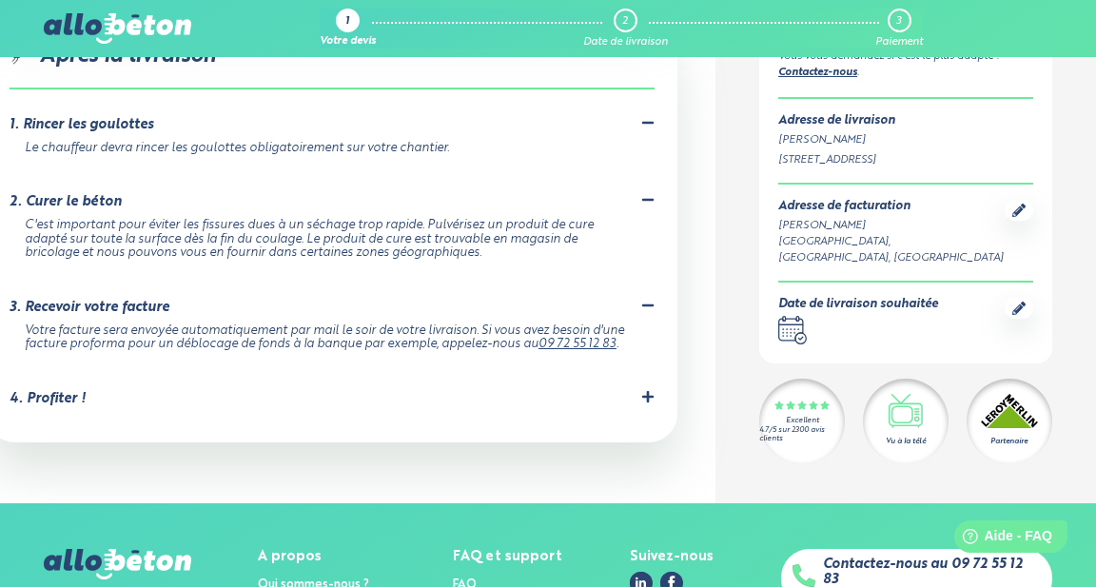
click at [648, 391] on icon at bounding box center [647, 396] width 11 height 11
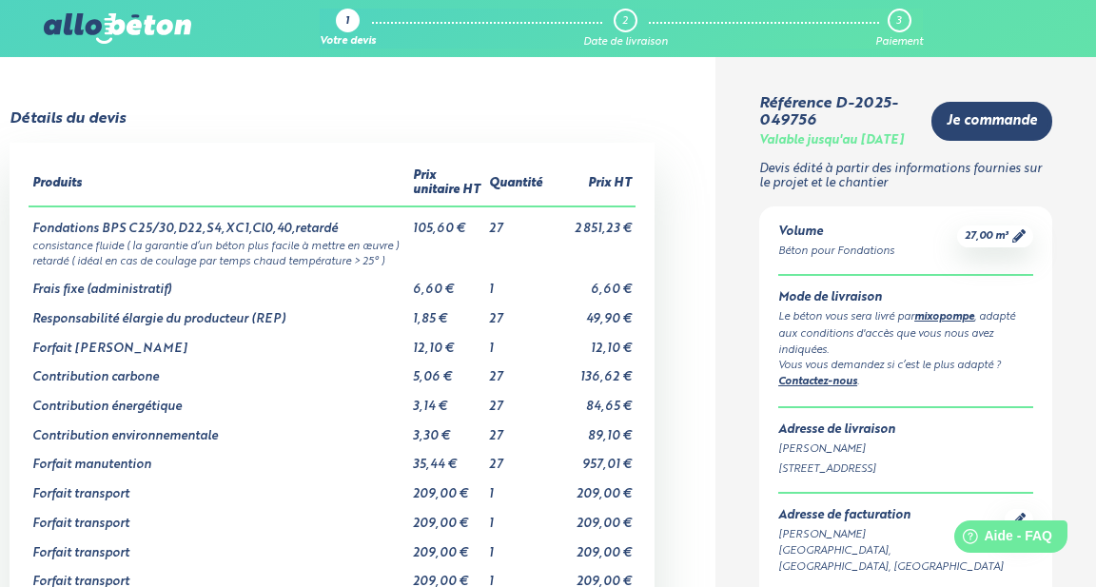
scroll to position [0, 0]
